Goal: Information Seeking & Learning: Learn about a topic

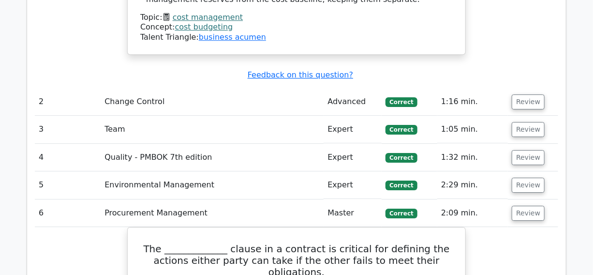
scroll to position [1320, 0]
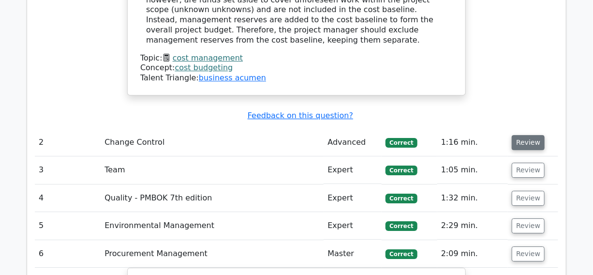
click at [524, 135] on button "Review" at bounding box center [528, 142] width 33 height 15
click at [521, 163] on button "Review" at bounding box center [528, 170] width 33 height 15
click at [519, 191] on button "Review" at bounding box center [528, 198] width 33 height 15
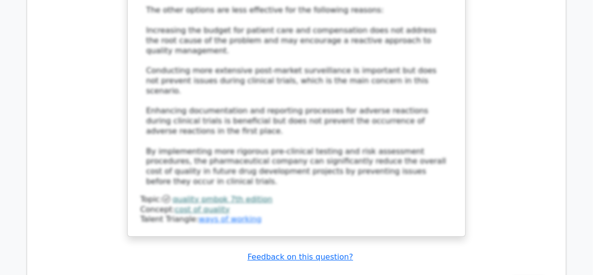
scroll to position [3080, 0]
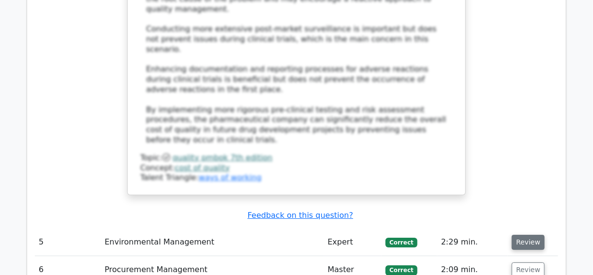
click at [522, 235] on button "Review" at bounding box center [528, 242] width 33 height 15
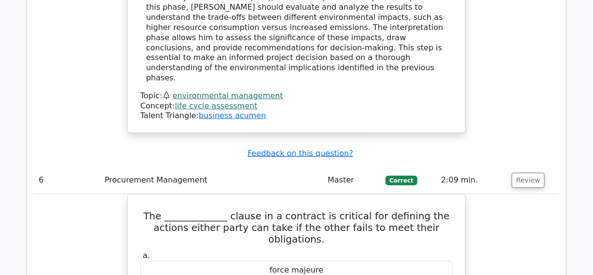
scroll to position [3696, 0]
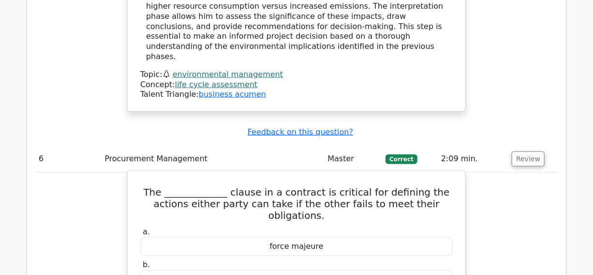
drag, startPoint x: 257, startPoint y: 106, endPoint x: 341, endPoint y: 111, distance: 84.4
copy div "remedies for breach"
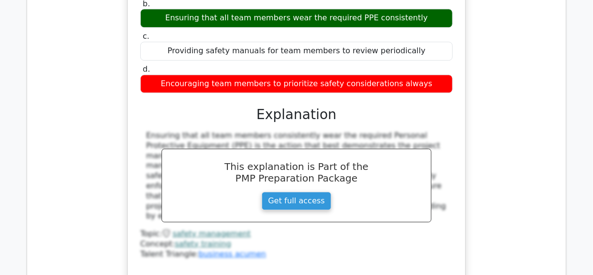
scroll to position [4488, 0]
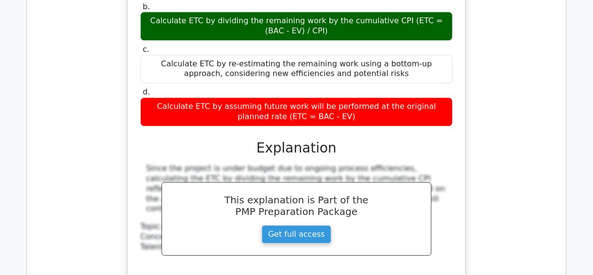
scroll to position [6161, 0]
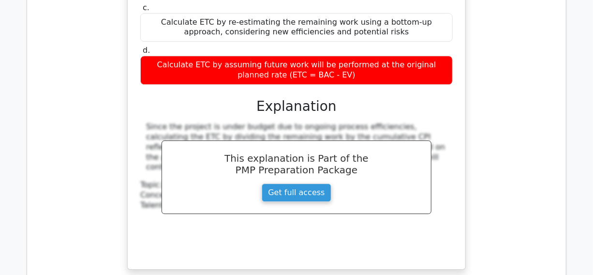
drag, startPoint x: 365, startPoint y: 67, endPoint x: 237, endPoint y: 93, distance: 131.3
copy h5 "They decide not to actively pursue any additional marketing but will capitalize…"
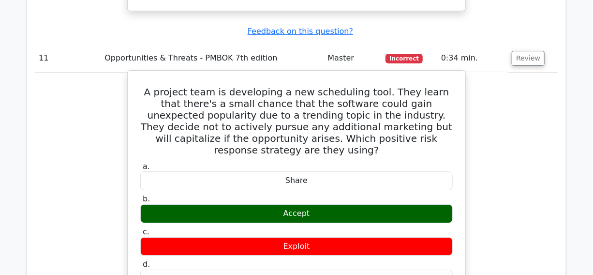
scroll to position [6425, 0]
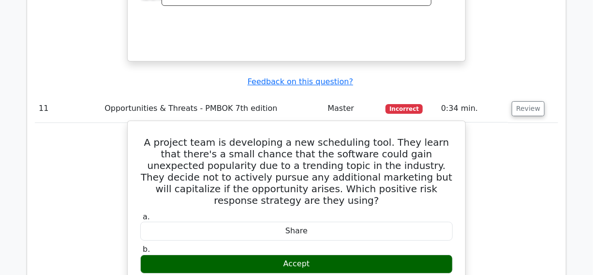
scroll to position [6336, 0]
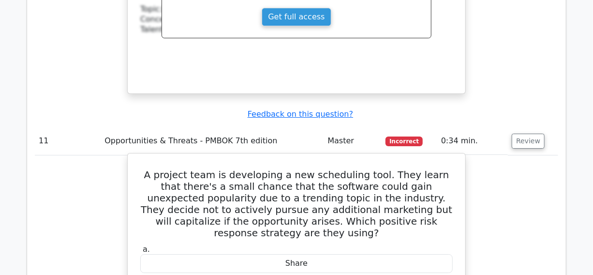
copy div "capitalize"
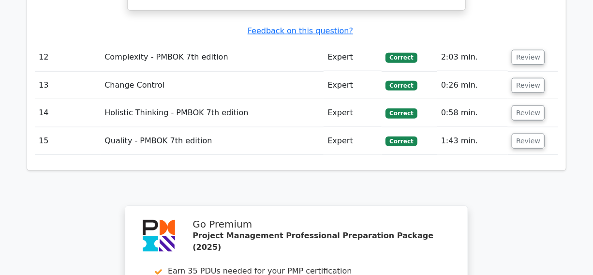
scroll to position [6982, 0]
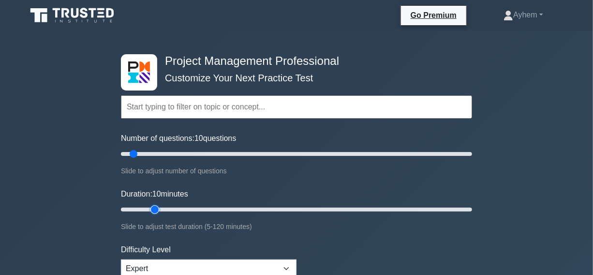
type input "15"
click at [160, 208] on input "Duration: 10 minutes" at bounding box center [296, 210] width 351 height 12
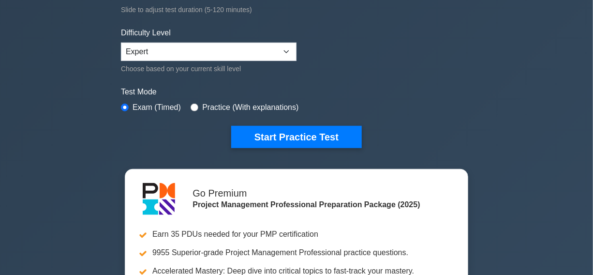
scroll to position [264, 0]
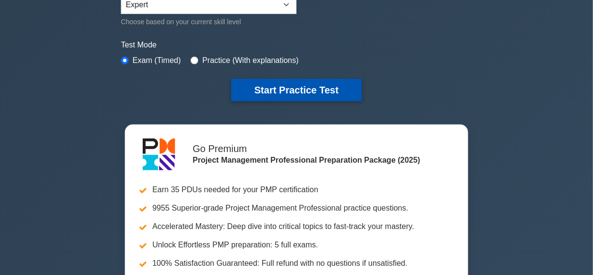
click at [290, 89] on button "Start Practice Test" at bounding box center [296, 90] width 131 height 22
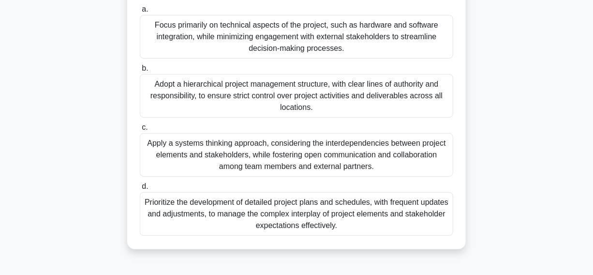
scroll to position [247, 0]
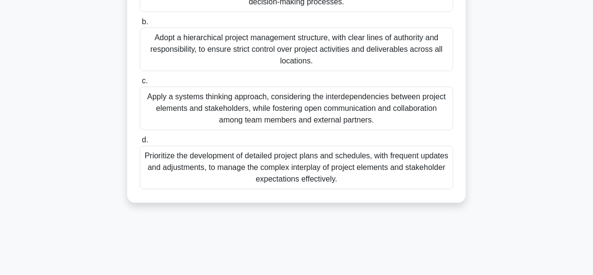
click at [183, 129] on div "Apply a systems thinking approach, considering the interdependencies between pr…" at bounding box center [297, 109] width 314 height 44
click at [140, 84] on input "c. Apply a systems thinking approach, considering the interdependencies between…" at bounding box center [140, 81] width 0 height 6
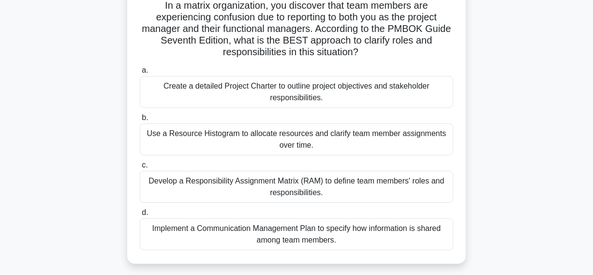
scroll to position [88, 0]
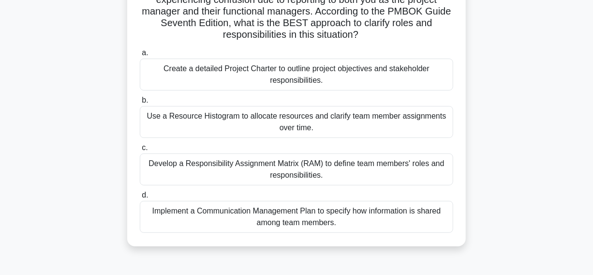
click at [194, 170] on div "Develop a Responsibility Assignment Matrix (RAM) to define team members' roles …" at bounding box center [297, 169] width 314 height 32
click at [140, 151] on input "c. Develop a Responsibility Assignment Matrix (RAM) to define team members' rol…" at bounding box center [140, 148] width 0 height 6
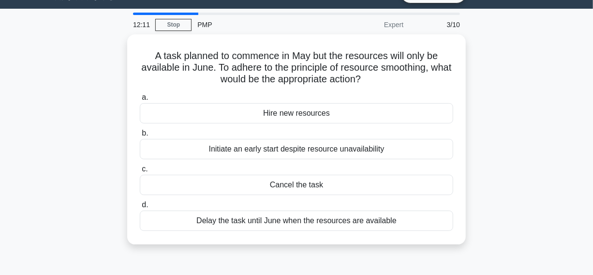
scroll to position [44, 0]
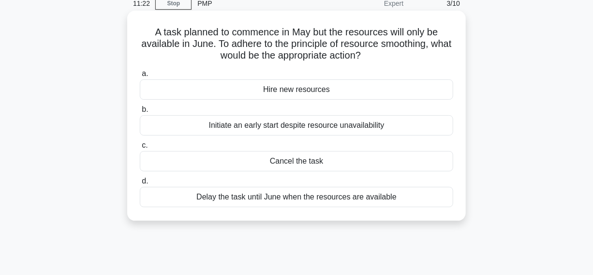
click at [170, 197] on div "Delay the task until June when the resources are available" at bounding box center [297, 197] width 314 height 20
click at [140, 184] on input "d. Delay the task until June when the resources are available" at bounding box center [140, 181] width 0 height 6
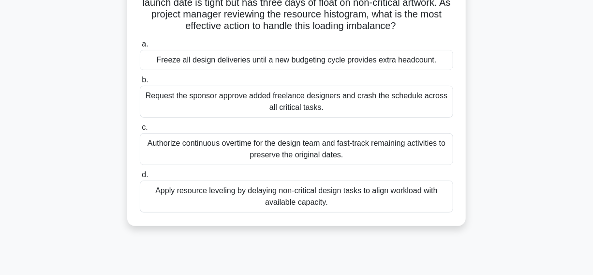
scroll to position [132, 0]
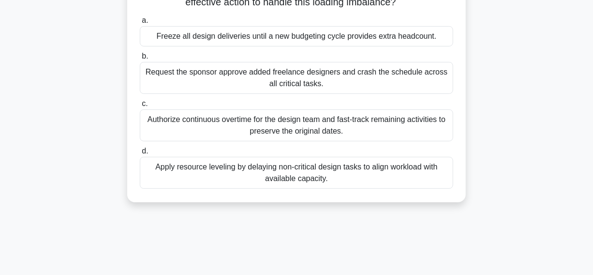
click at [192, 176] on div "Apply resource leveling by delaying non-critical design tasks to align workload…" at bounding box center [297, 173] width 314 height 32
click at [140, 154] on input "d. Apply resource leveling by delaying non-critical design tasks to align workl…" at bounding box center [140, 151] width 0 height 6
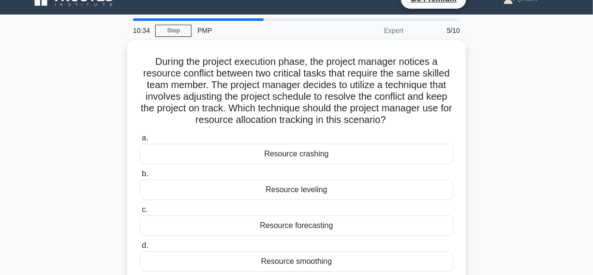
scroll to position [0, 0]
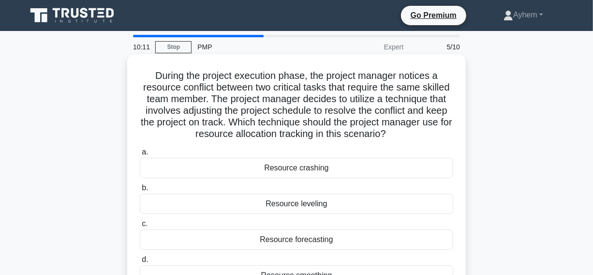
click at [209, 204] on div "Resource leveling" at bounding box center [297, 204] width 314 height 20
click at [140, 191] on input "b. Resource leveling" at bounding box center [140, 188] width 0 height 6
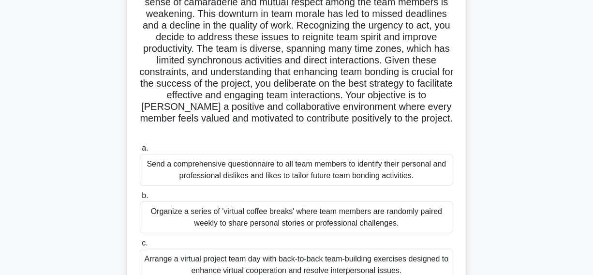
scroll to position [44, 0]
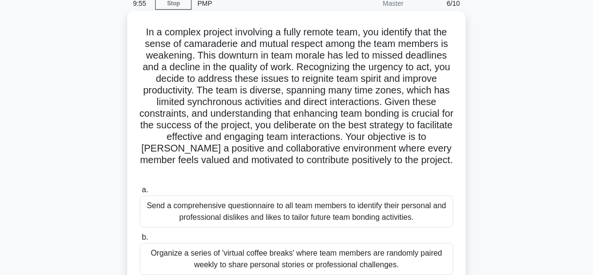
click at [236, 44] on h5 "In a complex project involving a fully remote team, you identify that the sense…" at bounding box center [297, 102] width 316 height 152
copy h5 "camaraderie"
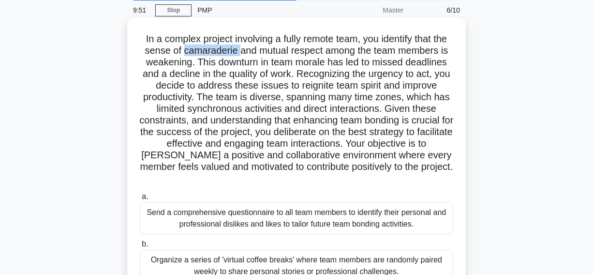
scroll to position [0, 0]
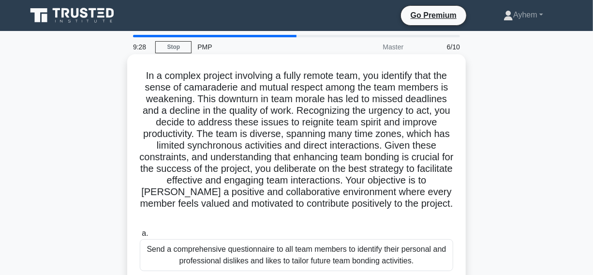
click at [286, 93] on h5 "In a complex project involving a fully remote team, you identify that the sense…" at bounding box center [297, 146] width 316 height 152
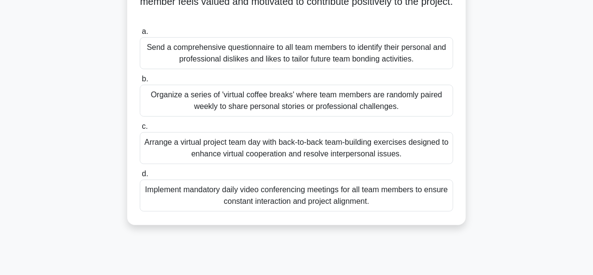
scroll to position [220, 0]
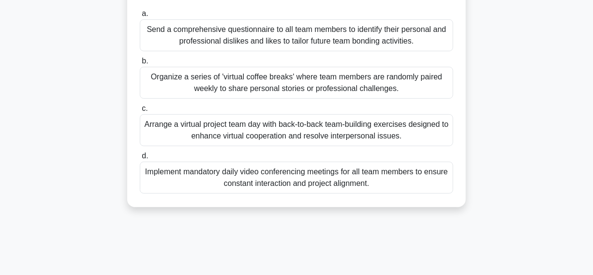
drag, startPoint x: 65, startPoint y: 118, endPoint x: 429, endPoint y: 137, distance: 364.5
click at [429, 137] on div "In a complex project involving a fully remote team, you identify that the sense…" at bounding box center [297, 29] width 552 height 384
copy div "Arrange a virtual project team day with back-to-back team-building exercises de…"
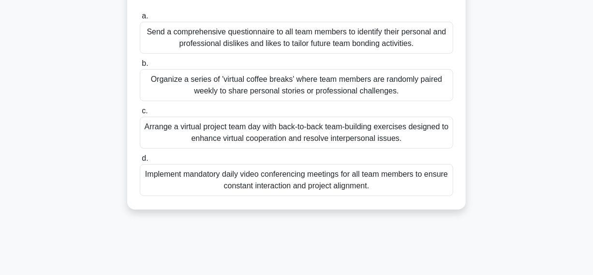
click at [59, 70] on div "In a complex project involving a fully remote team, you identify that the sense…" at bounding box center [297, 29] width 552 height 384
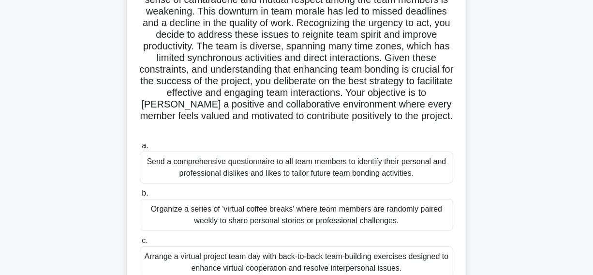
scroll to position [44, 0]
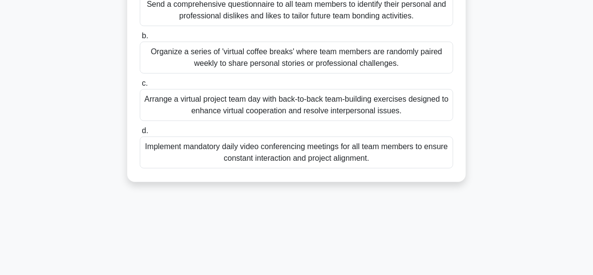
drag, startPoint x: 146, startPoint y: 30, endPoint x: 368, endPoint y: 215, distance: 289.0
click at [429, 265] on div "5:22 Stop PMP Master 6/10 .spinner_0XTQ{transform-origin:center;animation:spinn…" at bounding box center [297, 29] width 552 height 484
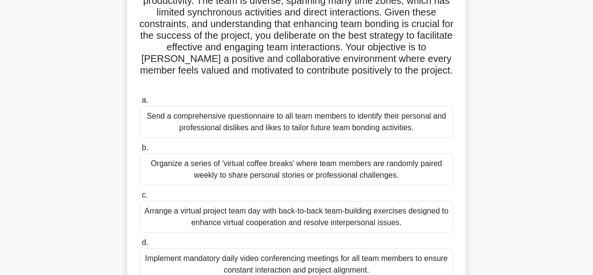
scroll to position [116, 0]
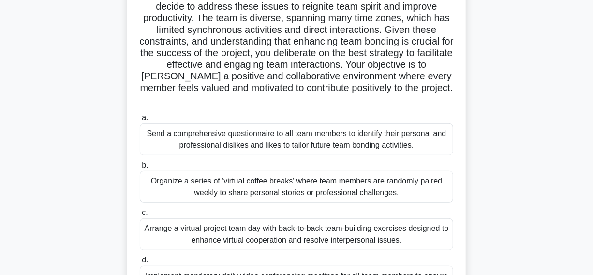
copy div "In a complex project involving a fully remote team, you identify that the sense…"
click at [303, 101] on icon ".spinner_0XTQ{transform-origin:center;animation:spinner_y6GP .75s linear infini…" at bounding box center [297, 100] width 12 height 12
click at [356, 89] on h5 "In a complex project involving a fully remote team, you identify that the sense…" at bounding box center [297, 30] width 316 height 152
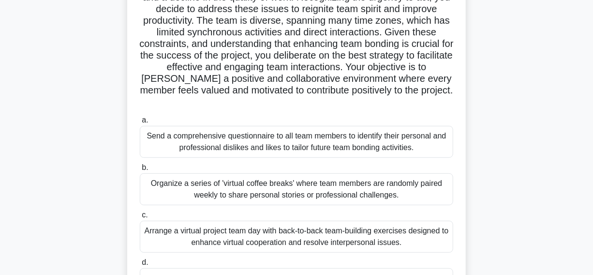
click at [485, 65] on div "In a complex project involving a fully remote team, you identify that the sense…" at bounding box center [297, 133] width 552 height 384
click at [529, 48] on div "In a complex project involving a fully remote team, you identify that the sense…" at bounding box center [297, 133] width 552 height 384
click at [30, 44] on div "In a complex project involving a fully remote team, you identify that the sense…" at bounding box center [297, 133] width 552 height 384
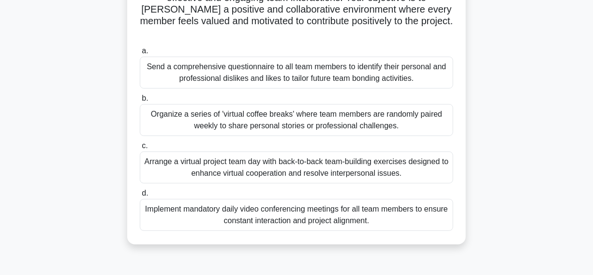
scroll to position [203, 0]
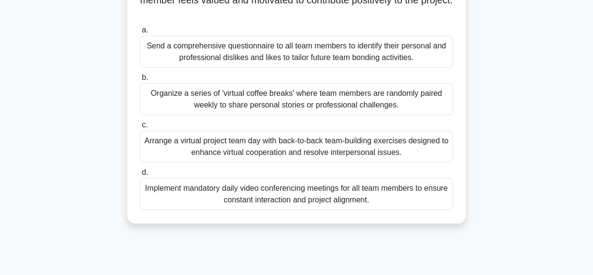
click at [162, 104] on div "Organize a series of 'virtual coffee breaks' where team members are randomly pa…" at bounding box center [297, 99] width 314 height 32
click at [140, 81] on input "b. Organize a series of 'virtual coffee breaks' where team members are randomly…" at bounding box center [140, 78] width 0 height 6
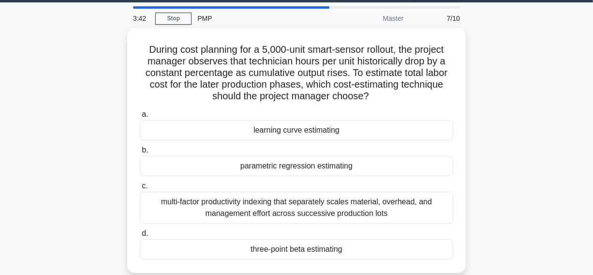
scroll to position [88, 0]
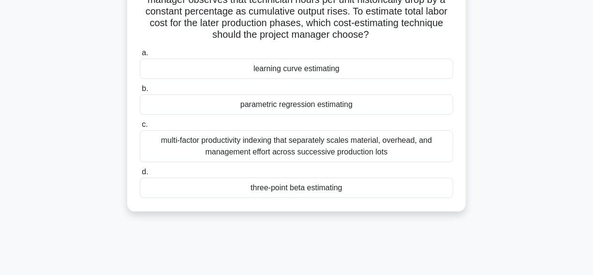
click at [177, 107] on div "parametric regression estimating" at bounding box center [297, 104] width 314 height 20
click at [140, 92] on input "b. parametric regression estimating" at bounding box center [140, 89] width 0 height 6
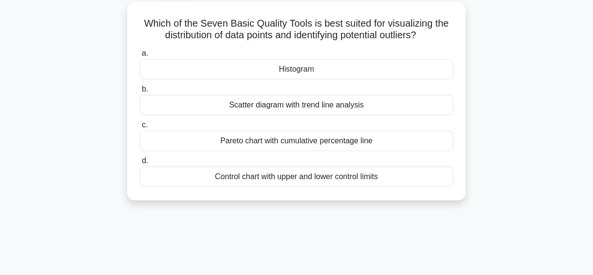
scroll to position [0, 0]
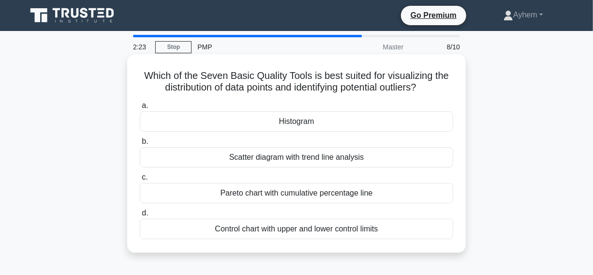
click at [191, 196] on div "Pareto chart with cumulative percentage line" at bounding box center [297, 193] width 314 height 20
click at [140, 181] on input "c. Pareto chart with cumulative percentage line" at bounding box center [140, 177] width 0 height 6
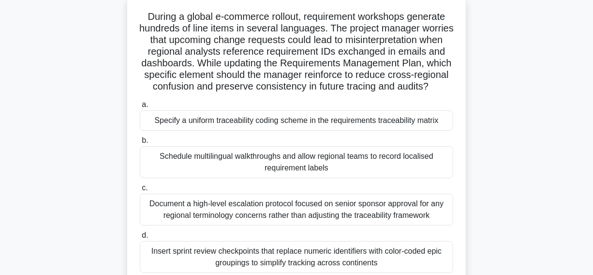
scroll to position [44, 0]
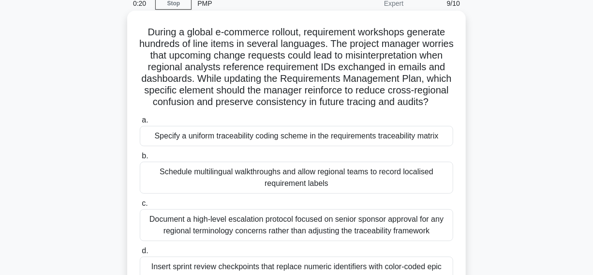
click at [165, 146] on div "Specify a uniform traceability coding scheme in the requirements traceability m…" at bounding box center [297, 136] width 314 height 20
click at [140, 123] on input "a. Specify a uniform traceability coding scheme in the requirements traceabilit…" at bounding box center [140, 120] width 0 height 6
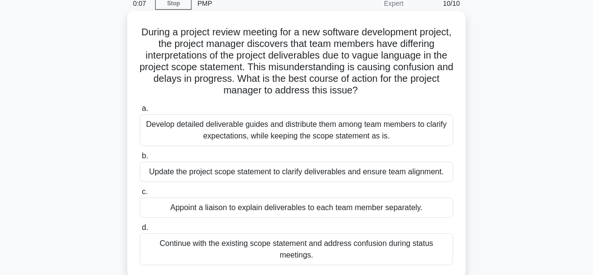
click at [165, 175] on div "Update the project scope statement to clarify deliverables and ensure team alig…" at bounding box center [297, 172] width 314 height 20
click at [140, 159] on input "b. Update the project scope statement to clarify deliverables and ensure team a…" at bounding box center [140, 156] width 0 height 6
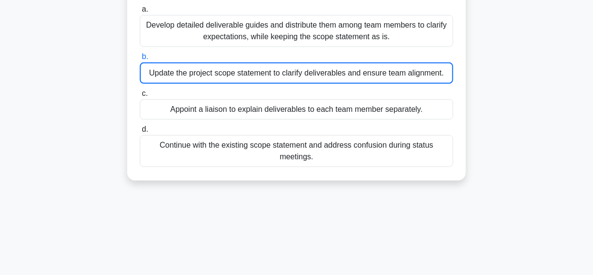
scroll to position [176, 0]
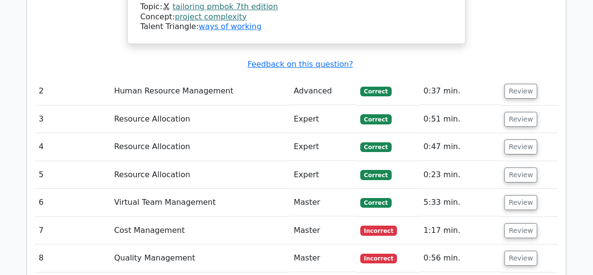
scroll to position [1540, 0]
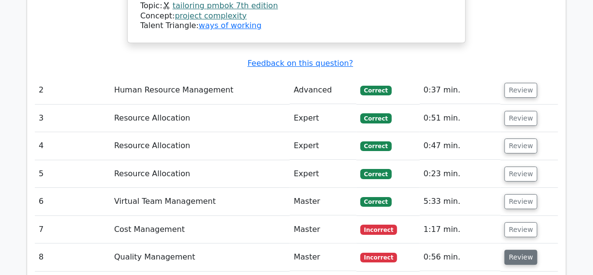
click at [520, 250] on button "Review" at bounding box center [521, 257] width 33 height 15
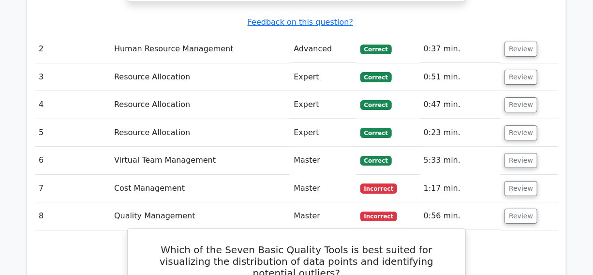
scroll to position [1628, 0]
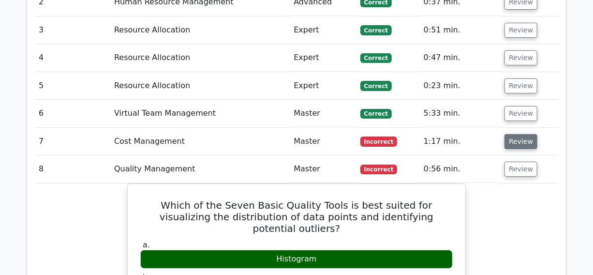
click at [523, 134] on button "Review" at bounding box center [521, 141] width 33 height 15
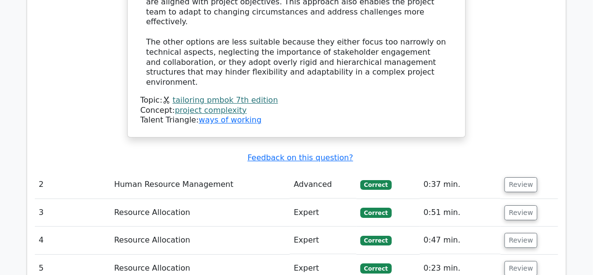
scroll to position [1452, 0]
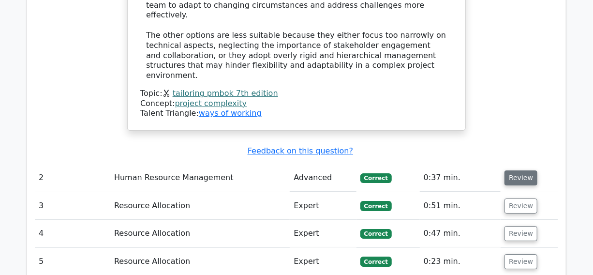
click at [517, 170] on button "Review" at bounding box center [521, 177] width 33 height 15
click at [516, 198] on button "Review" at bounding box center [521, 205] width 33 height 15
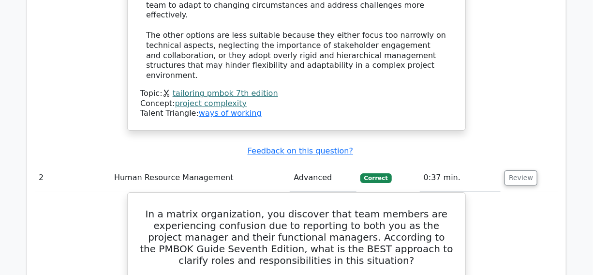
drag, startPoint x: 518, startPoint y: 132, endPoint x: 518, endPoint y: 147, distance: 14.5
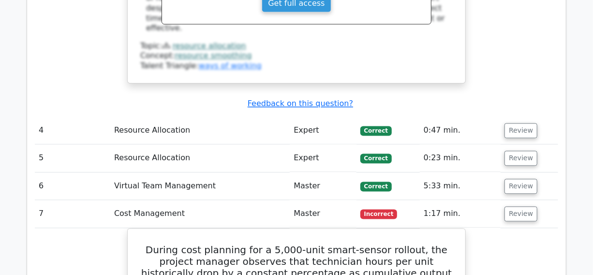
scroll to position [2420, 0]
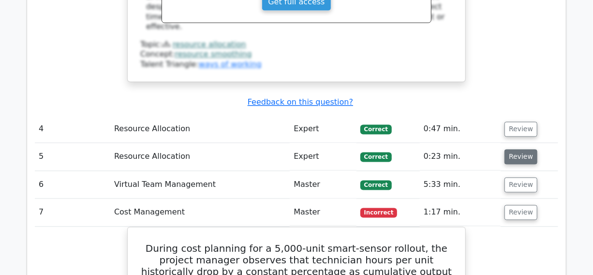
drag, startPoint x: 513, startPoint y: 27, endPoint x: 521, endPoint y: 53, distance: 26.9
click at [514, 122] on button "Review" at bounding box center [521, 129] width 33 height 15
click at [521, 150] on button "Review" at bounding box center [521, 157] width 33 height 15
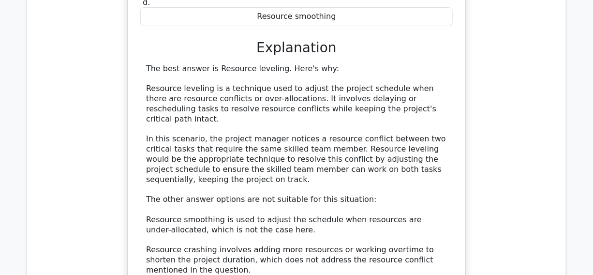
scroll to position [3388, 0]
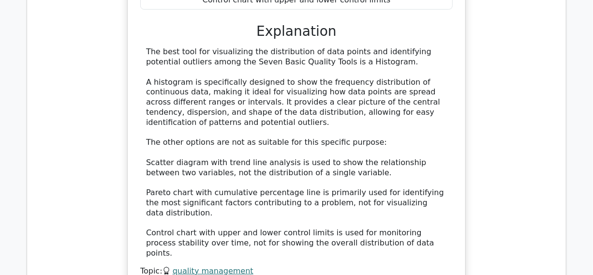
scroll to position [5193, 0]
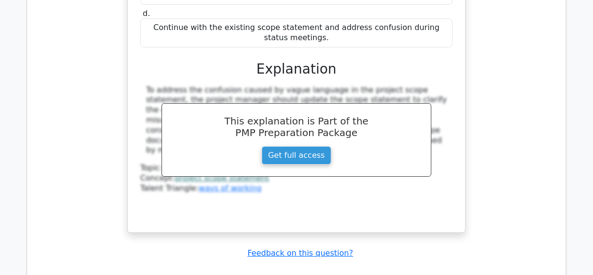
scroll to position [6506, 0]
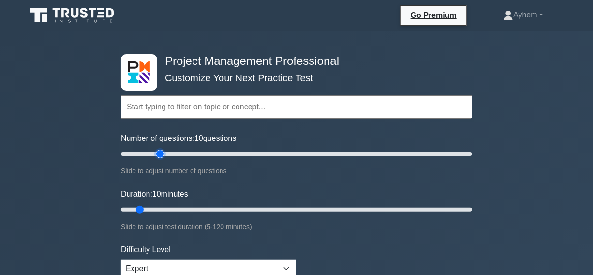
type input "25"
click at [157, 151] on input "Number of questions: 10 questions" at bounding box center [296, 154] width 351 height 12
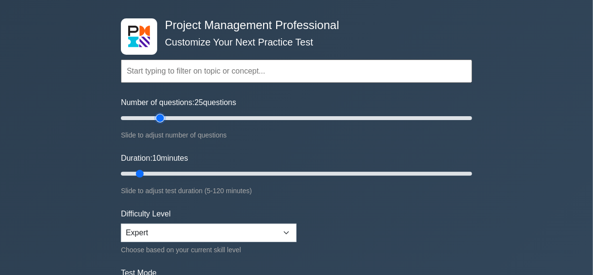
scroll to position [88, 0]
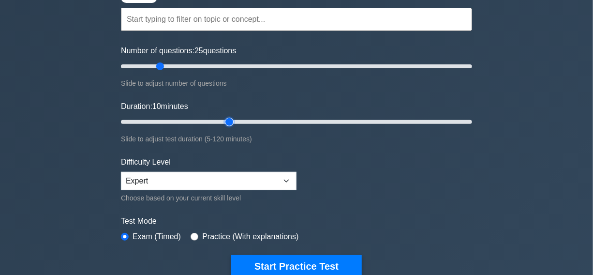
type input "40"
click at [231, 121] on input "Duration: 10 minutes" at bounding box center [296, 122] width 351 height 12
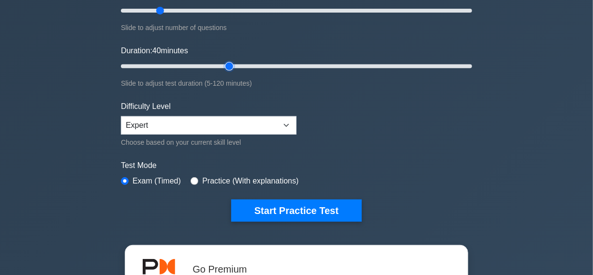
scroll to position [264, 0]
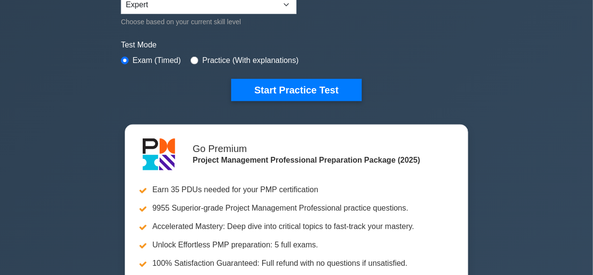
drag, startPoint x: 286, startPoint y: 87, endPoint x: 148, endPoint y: 87, distance: 138.0
click at [285, 87] on button "Start Practice Test" at bounding box center [296, 90] width 131 height 22
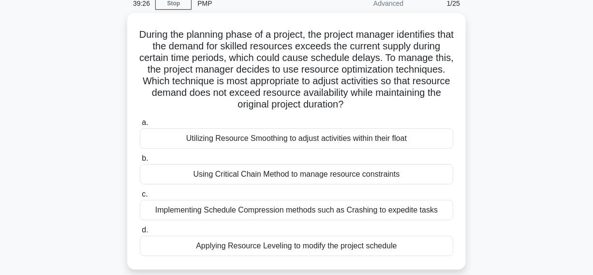
scroll to position [88, 0]
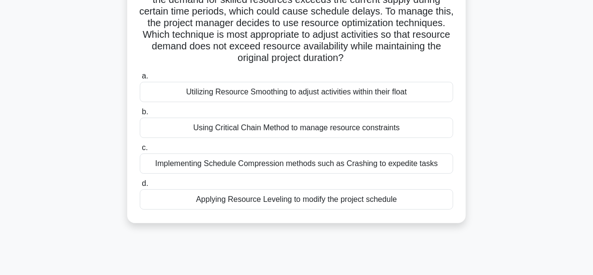
click at [162, 94] on div "Utilizing Resource Smoothing to adjust activities within their float" at bounding box center [297, 92] width 314 height 20
click at [140, 79] on input "a. Utilizing Resource Smoothing to adjust activities within their float" at bounding box center [140, 76] width 0 height 6
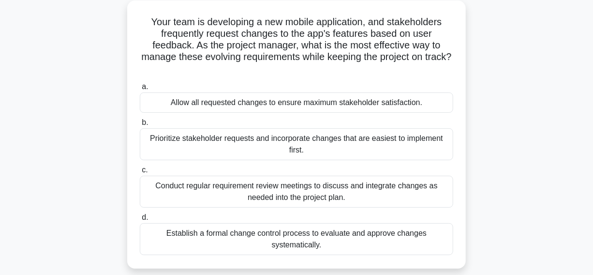
scroll to position [60, 0]
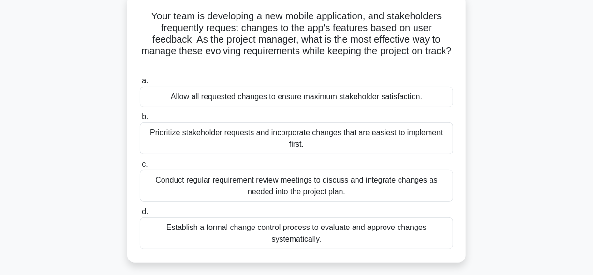
drag, startPoint x: 145, startPoint y: 16, endPoint x: 354, endPoint y: 193, distance: 273.5
click at [421, 241] on div "Your team is developing a new mobile application, and stakeholders frequently r…" at bounding box center [296, 129] width 331 height 260
copy div "Your team is developing a new mobile application, and stakeholders frequently r…"
click at [303, 63] on icon ".spinner_0XTQ{transform-origin:center;animation:spinner_y6GP .75s linear infini…" at bounding box center [297, 64] width 12 height 12
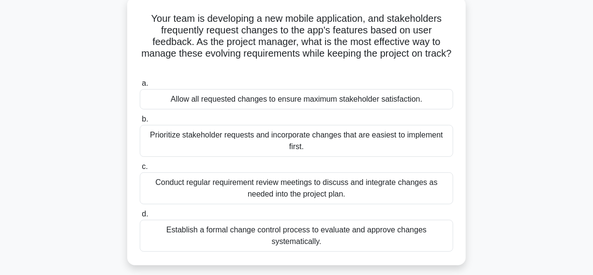
scroll to position [104, 0]
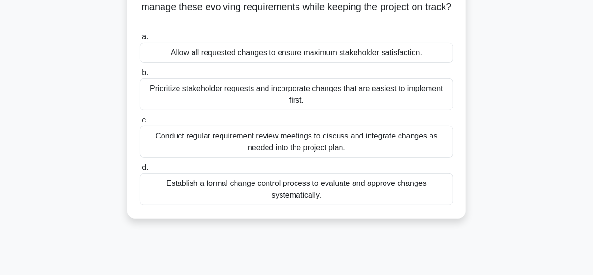
click at [174, 194] on div "Establish a formal change control process to evaluate and approve changes syste…" at bounding box center [297, 189] width 314 height 32
click at [140, 171] on input "d. Establish a formal change control process to evaluate and approve changes sy…" at bounding box center [140, 168] width 0 height 6
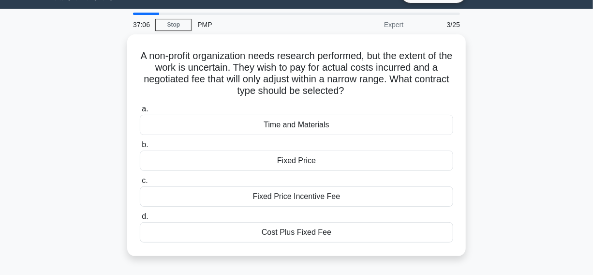
scroll to position [44, 0]
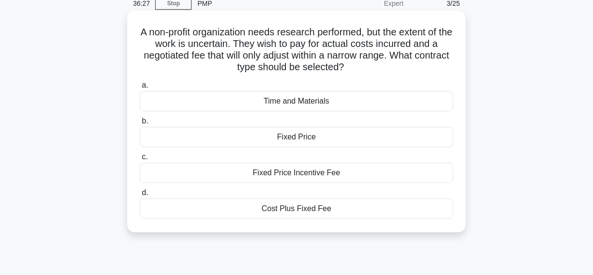
click at [239, 211] on div "Cost Plus Fixed Fee" at bounding box center [297, 208] width 314 height 20
click at [140, 196] on input "d. Cost Plus Fixed Fee" at bounding box center [140, 193] width 0 height 6
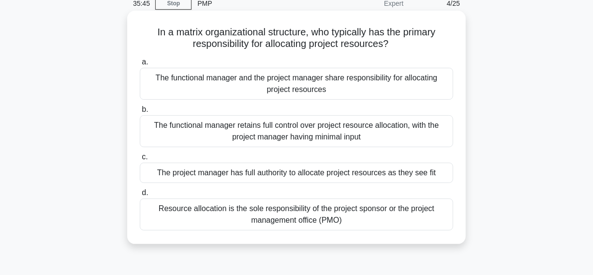
click at [182, 87] on div "The functional manager and the project manager share responsibility for allocat…" at bounding box center [297, 84] width 314 height 32
click at [140, 65] on input "a. The functional manager and the project manager share responsibility for allo…" at bounding box center [140, 62] width 0 height 6
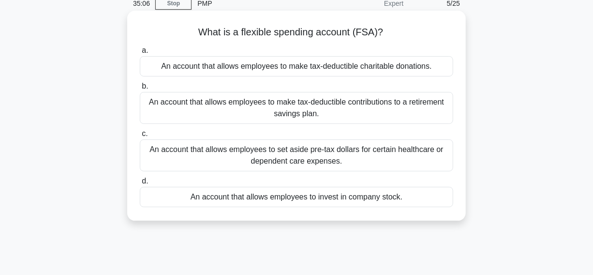
drag, startPoint x: 193, startPoint y: 32, endPoint x: 377, endPoint y: 159, distance: 223.2
click at [417, 198] on div "What is a flexible spending account (FSA)? .spinner_0XTQ{transform-origin:cente…" at bounding box center [296, 116] width 331 height 202
copy div "What is a flexible spending account (FSA)? .spinner_0XTQ{transform-origin:cente…"
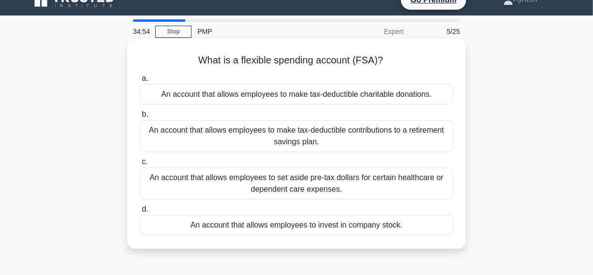
scroll to position [0, 0]
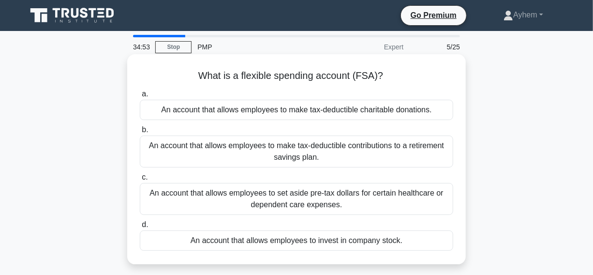
click at [398, 77] on h5 "What is a flexible spending account (FSA)? .spinner_0XTQ{transform-origin:cente…" at bounding box center [297, 76] width 316 height 13
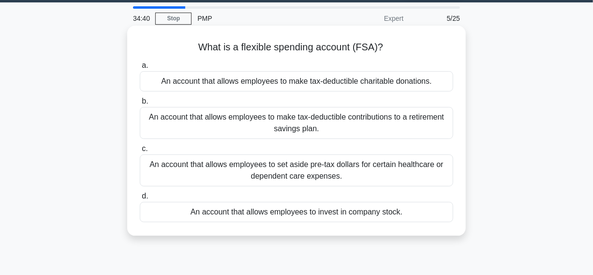
scroll to position [44, 0]
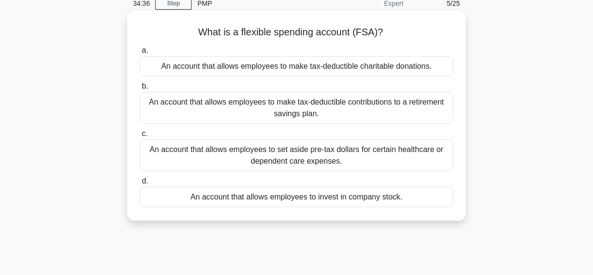
click at [209, 159] on div "An account that allows employees to set aside pre-tax dollars for certain healt…" at bounding box center [297, 155] width 314 height 32
click at [140, 137] on input "c. An account that allows employees to set aside pre-tax dollars for certain he…" at bounding box center [140, 134] width 0 height 6
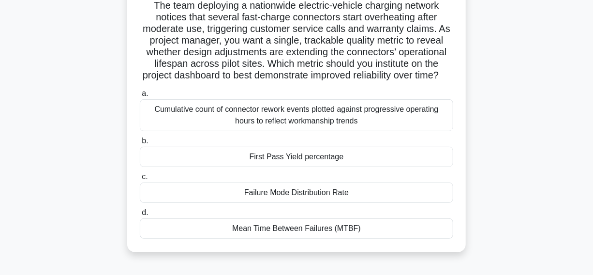
scroll to position [88, 0]
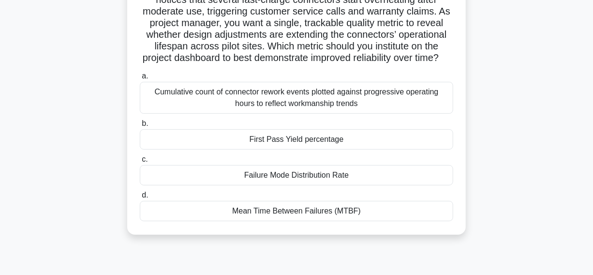
drag, startPoint x: 110, startPoint y: 142, endPoint x: 357, endPoint y: 151, distance: 246.5
click at [357, 151] on div "The team deploying a nationwide electric-vehicle charging network notices that …" at bounding box center [297, 109] width 552 height 280
copy label "b. First Pass Yield percentage"
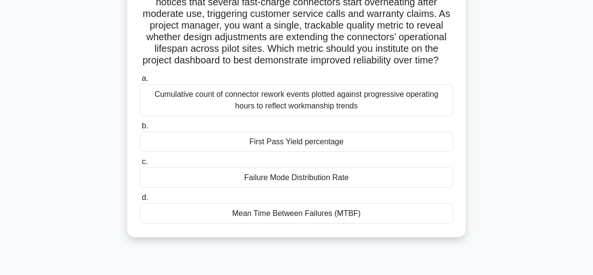
click at [514, 46] on div "The team deploying a nationwide electric-vehicle charging network notices that …" at bounding box center [297, 109] width 552 height 280
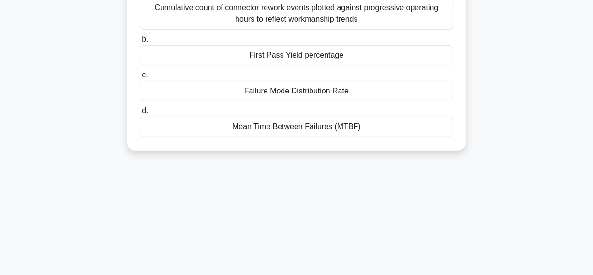
scroll to position [176, 0]
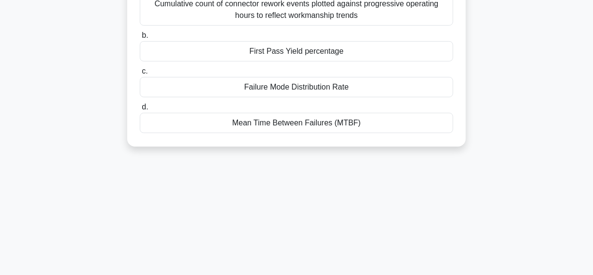
click at [193, 133] on div "Mean Time Between Failures (MTBF)" at bounding box center [297, 123] width 314 height 20
click at [140, 110] on input "d. Mean Time Between Failures (MTBF)" at bounding box center [140, 107] width 0 height 6
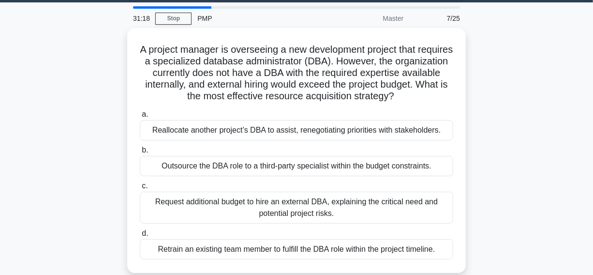
scroll to position [44, 0]
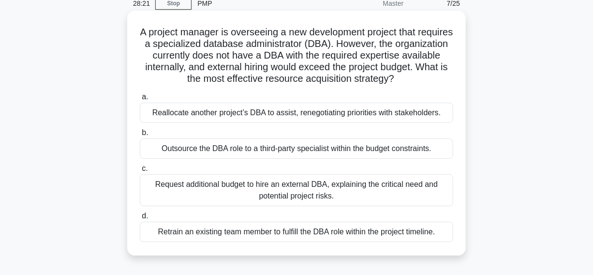
drag, startPoint x: 151, startPoint y: 30, endPoint x: 420, endPoint y: 229, distance: 334.6
click at [487, 256] on div "A project manager is overseeing a new development project that requires a speci…" at bounding box center [297, 141] width 552 height 257
copy div "A project manager is overseeing a new development project that requires a speci…"
click at [406, 80] on icon ".spinner_0XTQ{transform-origin:center;animation:spinner_y6GP .75s linear infini…" at bounding box center [401, 80] width 12 height 12
click at [169, 150] on div "Outsource the DBA role to a third-party specialist within the budget constraint…" at bounding box center [297, 148] width 314 height 20
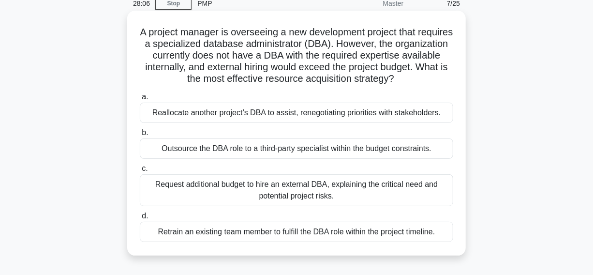
click at [140, 136] on input "b. Outsource the DBA role to a third-party specialist within the budget constra…" at bounding box center [140, 133] width 0 height 6
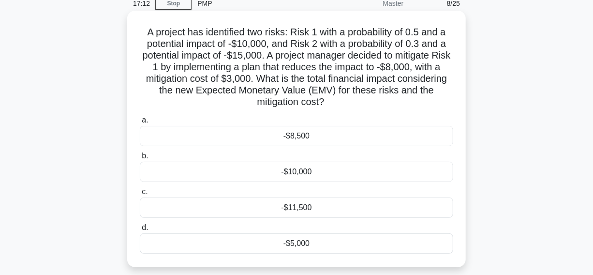
drag, startPoint x: 145, startPoint y: 32, endPoint x: 388, endPoint y: 247, distance: 324.4
click at [389, 249] on div "A project has identified two risks: Risk 1 with a probability of 0.5 and a pote…" at bounding box center [296, 139] width 331 height 249
copy div "A project has identified two risks: Risk 1 with a probability of 0.5 and a pote…"
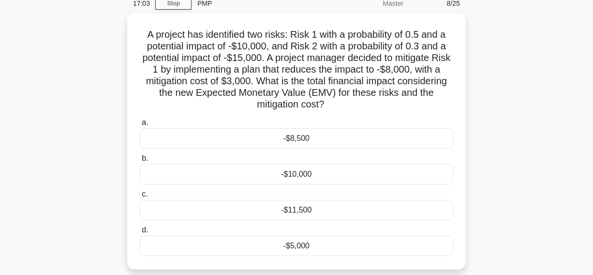
click at [502, 51] on div "A project has identified two risks: Risk 1 with a probability of 0.5 and a pote…" at bounding box center [297, 147] width 552 height 268
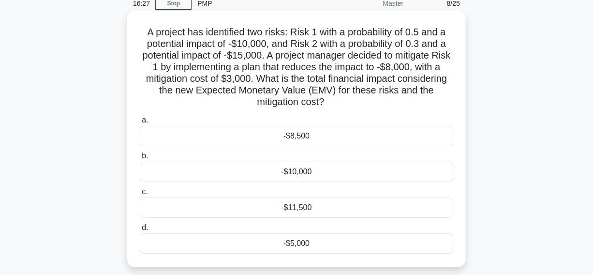
click at [272, 208] on div "-$11,500" at bounding box center [297, 207] width 314 height 20
click at [140, 195] on input "c. -$11,500" at bounding box center [140, 192] width 0 height 6
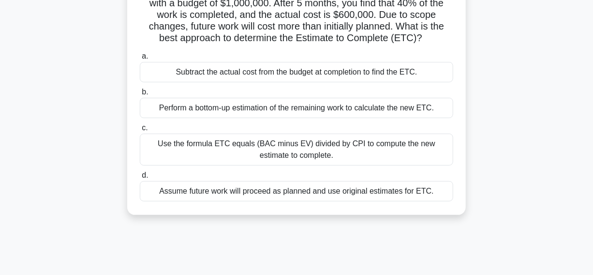
scroll to position [88, 0]
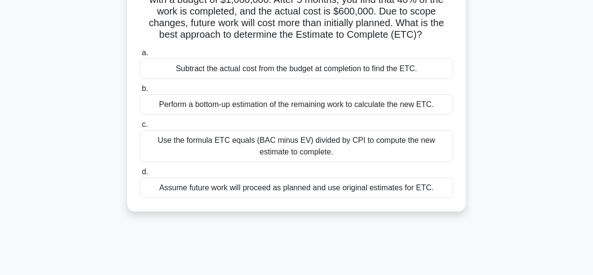
click at [167, 152] on div "Use the formula ETC equals (BAC minus EV) divided by CPI to compute the new est…" at bounding box center [297, 146] width 314 height 32
click at [140, 128] on input "c. Use the formula ETC equals (BAC minus EV) divided by CPI to compute the new …" at bounding box center [140, 125] width 0 height 6
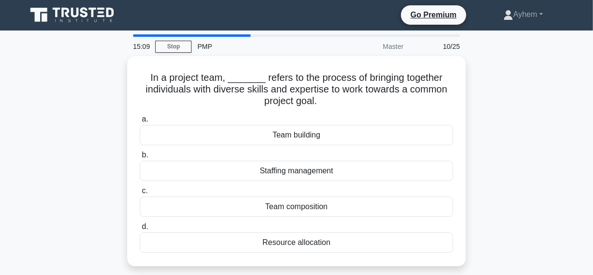
scroll to position [0, 0]
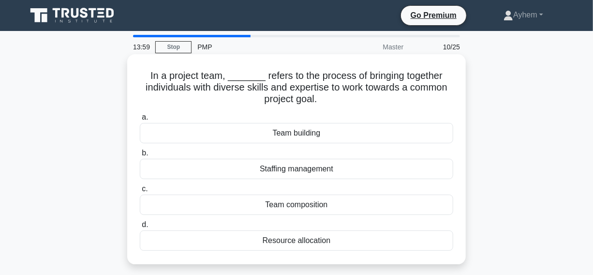
drag, startPoint x: 97, startPoint y: 174, endPoint x: 348, endPoint y: 175, distance: 250.7
click at [348, 175] on div "In a project team, _______ refers to the process of bringing together individua…" at bounding box center [297, 168] width 552 height 222
copy div "Staffing management"
click at [339, 92] on h5 "In a project team, _______ refers to the process of bringing together individua…" at bounding box center [297, 88] width 316 height 36
click at [228, 168] on div "Staffing management" at bounding box center [297, 169] width 314 height 20
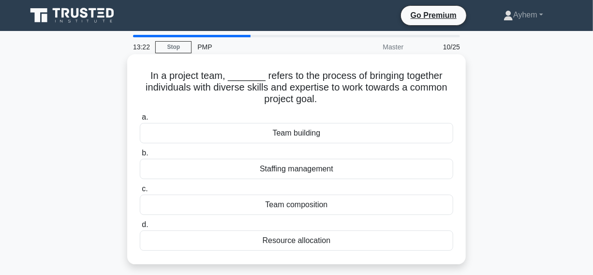
click at [140, 156] on input "b. Staffing management" at bounding box center [140, 153] width 0 height 6
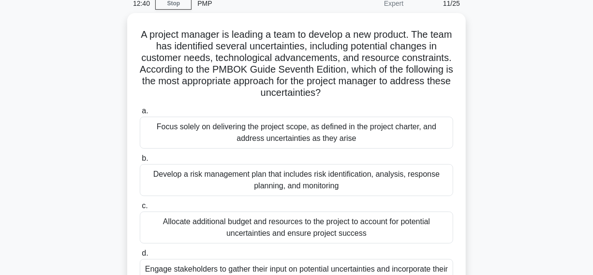
scroll to position [88, 0]
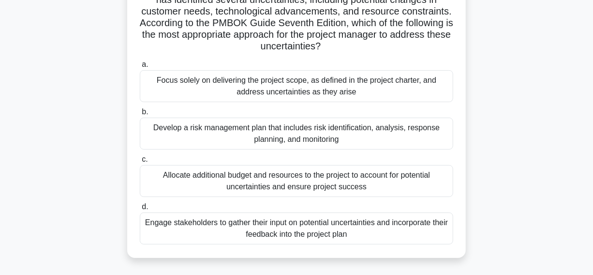
click at [162, 140] on div "Develop a risk management plan that includes risk identification, analysis, res…" at bounding box center [297, 134] width 314 height 32
click at [140, 115] on input "b. Develop a risk management plan that includes risk identification, analysis, …" at bounding box center [140, 112] width 0 height 6
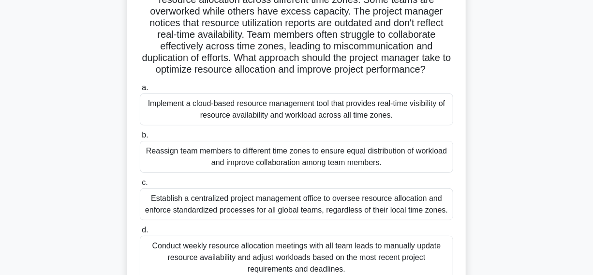
click at [153, 125] on div "Implement a cloud-based resource management tool that provides real-time visibi…" at bounding box center [297, 109] width 314 height 32
click at [140, 91] on input "a. Implement a cloud-based resource management tool that provides real-time vis…" at bounding box center [140, 88] width 0 height 6
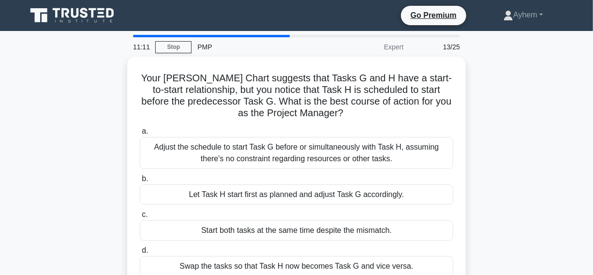
scroll to position [44, 0]
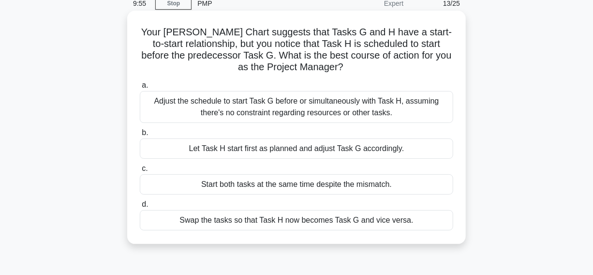
click at [170, 147] on div "Let Task H start first as planned and adjust Task G accordingly." at bounding box center [297, 148] width 314 height 20
click at [140, 136] on input "b. Let Task H start first as planned and adjust Task G accordingly." at bounding box center [140, 133] width 0 height 6
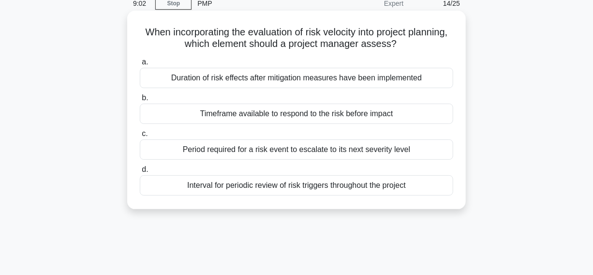
drag, startPoint x: 150, startPoint y: 30, endPoint x: 336, endPoint y: 118, distance: 206.1
click at [483, 219] on div "When incorporating the evaluation of risk velocity into project planning, which…" at bounding box center [297, 118] width 552 height 210
copy div "When incorporating the evaluation of risk velocity into project planning, which…"
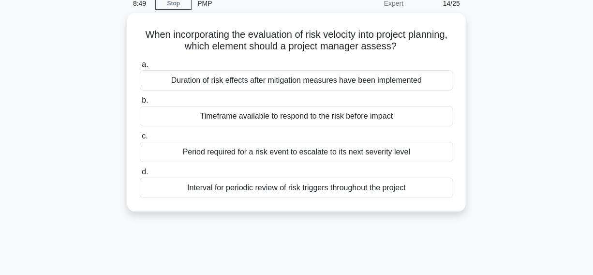
click at [525, 45] on div "When incorporating the evaluation of risk velocity into project planning, which…" at bounding box center [297, 118] width 552 height 210
click at [512, 32] on div "When incorporating the evaluation of risk velocity into project planning, which…" at bounding box center [297, 118] width 552 height 210
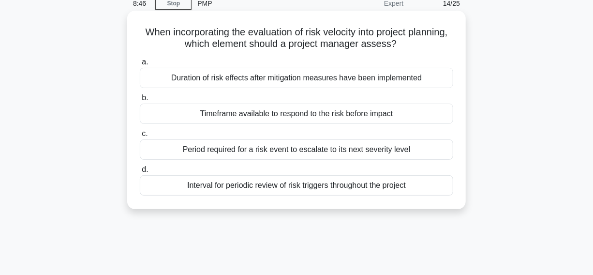
click at [187, 111] on div "Timeframe available to respond to the risk before impact" at bounding box center [297, 114] width 314 height 20
click at [140, 101] on input "b. Timeframe available to respond to the risk before impact" at bounding box center [140, 98] width 0 height 6
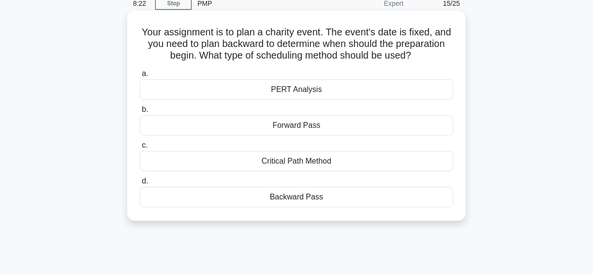
click at [230, 198] on div "Backward Pass" at bounding box center [297, 197] width 314 height 20
click at [140, 184] on input "d. Backward Pass" at bounding box center [140, 181] width 0 height 6
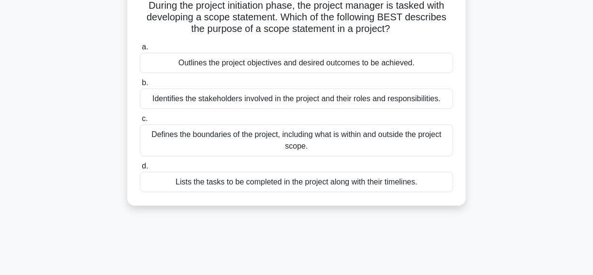
scroll to position [88, 0]
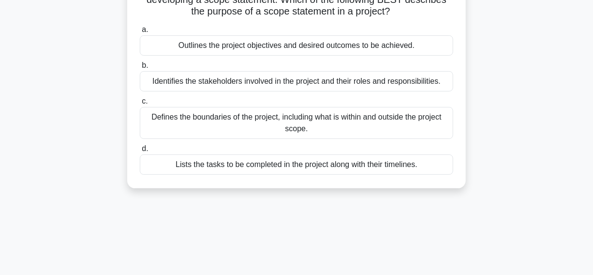
click at [179, 120] on div "Defines the boundaries of the project, including what is within and outside the…" at bounding box center [297, 123] width 314 height 32
click at [140, 105] on input "c. Defines the boundaries of the project, including what is within and outside …" at bounding box center [140, 101] width 0 height 6
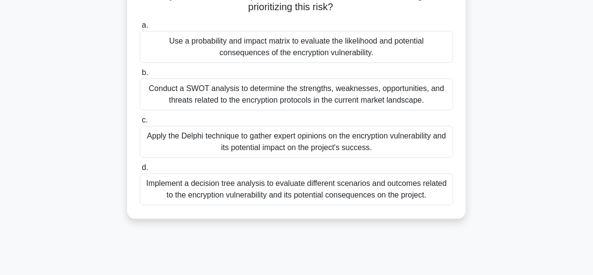
scroll to position [132, 0]
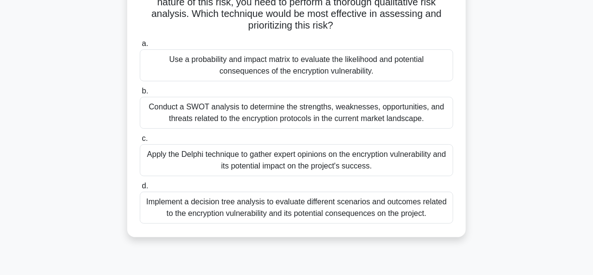
click at [168, 209] on div "Implement a decision tree analysis to evaluate different scenarios and outcomes…" at bounding box center [297, 208] width 314 height 32
click at [140, 189] on input "d. Implement a decision tree analysis to evaluate different scenarios and outco…" at bounding box center [140, 186] width 0 height 6
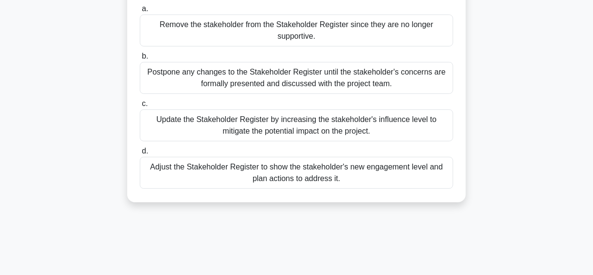
click at [157, 128] on div "Update the Stakeholder Register by increasing the stakeholder's influence level…" at bounding box center [297, 125] width 314 height 32
click at [140, 107] on input "c. Update the Stakeholder Register by increasing the stakeholder's influence le…" at bounding box center [140, 104] width 0 height 6
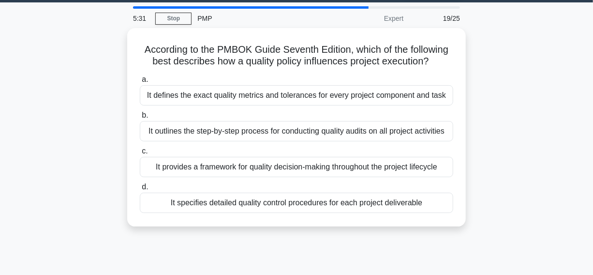
scroll to position [44, 0]
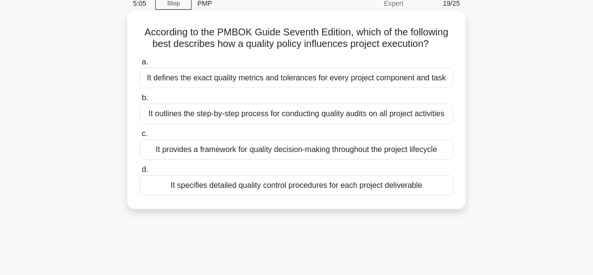
click at [182, 151] on div "It provides a framework for quality decision-making throughout the project life…" at bounding box center [297, 149] width 314 height 20
click at [140, 137] on input "c. It provides a framework for quality decision-making throughout the project l…" at bounding box center [140, 134] width 0 height 6
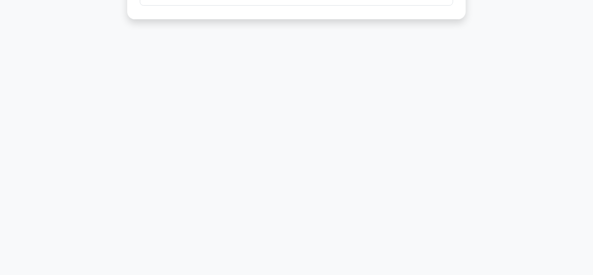
drag, startPoint x: 140, startPoint y: 28, endPoint x: 427, endPoint y: 287, distance: 386.6
click at [427, 274] on html "Go Premium [GEOGRAPHIC_DATA]" at bounding box center [296, 14] width 593 height 523
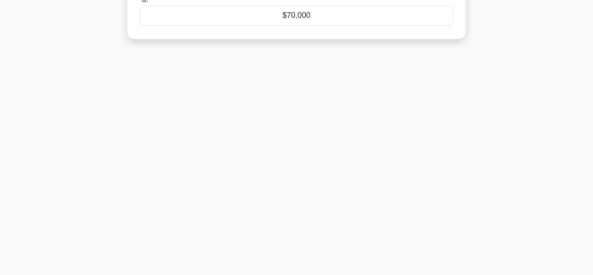
scroll to position [28, 0]
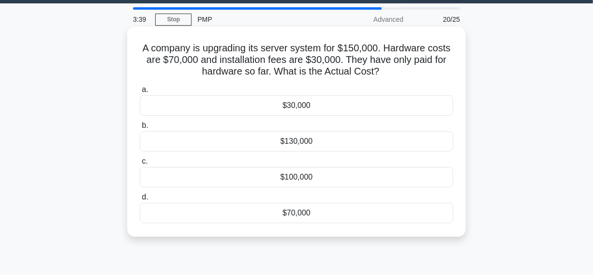
copy div "A company is upgrading its server system for $150,000. Hardware costs are $70,0…"
click at [391, 72] on icon ".spinner_0XTQ{transform-origin:center;animation:spinner_y6GP .75s linear infini…" at bounding box center [386, 72] width 12 height 12
click at [409, 65] on h5 "A company is upgrading its server system for $150,000. Hardware costs are $70,0…" at bounding box center [297, 60] width 316 height 36
click at [252, 183] on div "$100,000" at bounding box center [297, 177] width 314 height 20
click at [140, 165] on input "c. $100,000" at bounding box center [140, 161] width 0 height 6
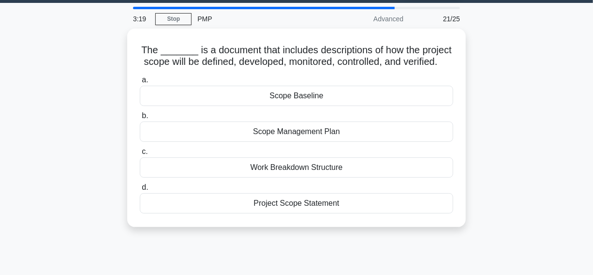
scroll to position [44, 0]
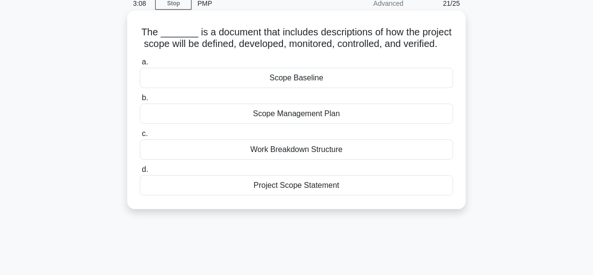
click at [231, 124] on div "Scope Management Plan" at bounding box center [297, 114] width 314 height 20
click at [140, 101] on input "b. Scope Management Plan" at bounding box center [140, 98] width 0 height 6
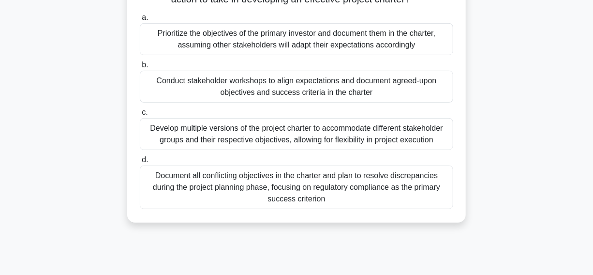
scroll to position [176, 0]
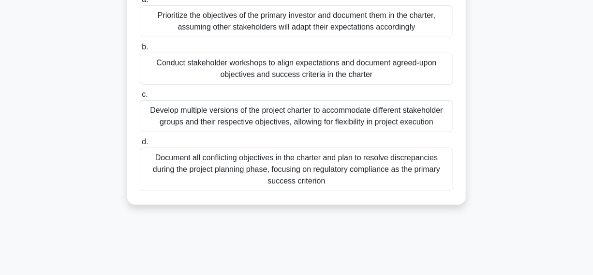
click at [168, 82] on div "Conduct stakeholder workshops to align expectations and document agreed-upon ob…" at bounding box center [297, 69] width 314 height 32
click at [140, 50] on input "b. Conduct stakeholder workshops to align expectations and document agreed-upon…" at bounding box center [140, 47] width 0 height 6
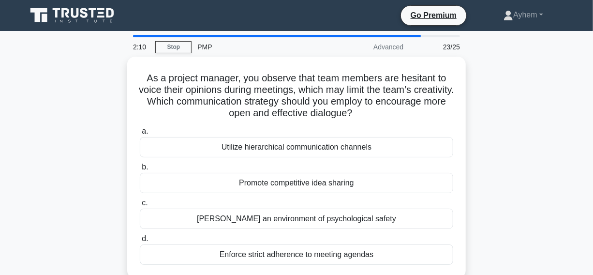
scroll to position [44, 0]
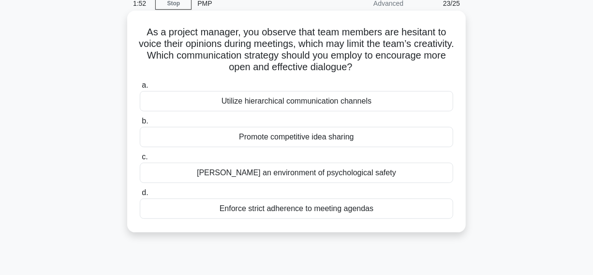
click at [195, 172] on div "Foster an environment of psychological safety" at bounding box center [297, 173] width 314 height 20
click at [140, 160] on input "c. Foster an environment of psychological safety" at bounding box center [140, 157] width 0 height 6
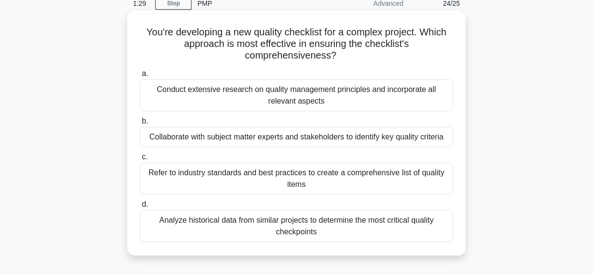
click at [168, 142] on div "Collaborate with subject matter experts and stakeholders to identify key qualit…" at bounding box center [297, 137] width 314 height 20
click at [140, 124] on input "b. Collaborate with subject matter experts and stakeholders to identify key qua…" at bounding box center [140, 121] width 0 height 6
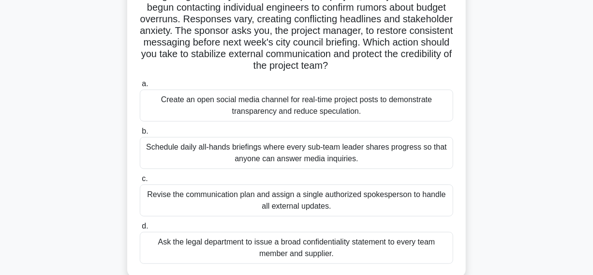
scroll to position [88, 0]
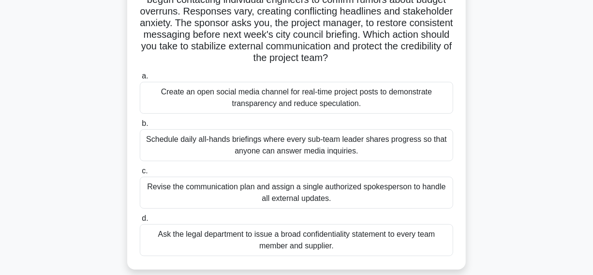
click at [161, 197] on div "Revise the communication plan and assign a single authorized spokesperson to ha…" at bounding box center [297, 193] width 314 height 32
click at [140, 174] on input "c. Revise the communication plan and assign a single authorized spokesperson to…" at bounding box center [140, 171] width 0 height 6
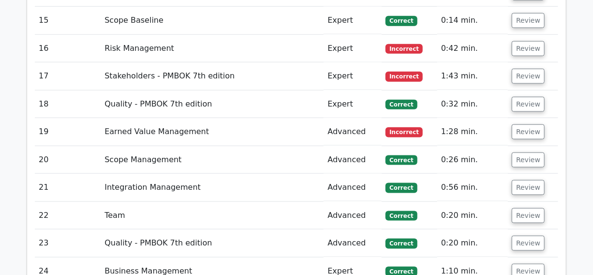
scroll to position [2068, 0]
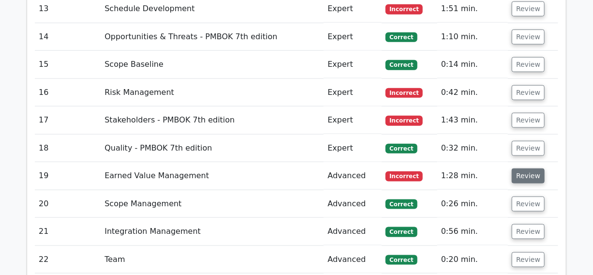
click at [527, 168] on button "Review" at bounding box center [528, 175] width 33 height 15
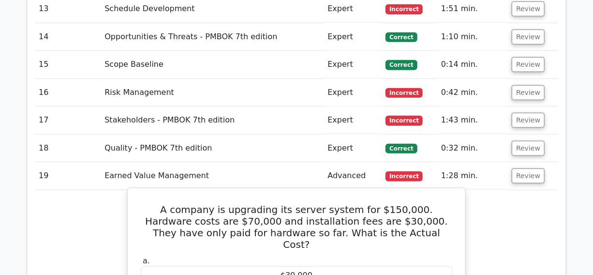
scroll to position [2024, 0]
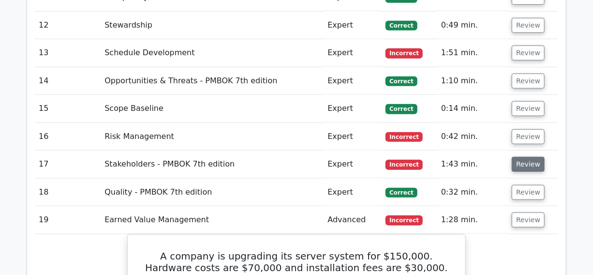
click at [527, 157] on button "Review" at bounding box center [528, 164] width 33 height 15
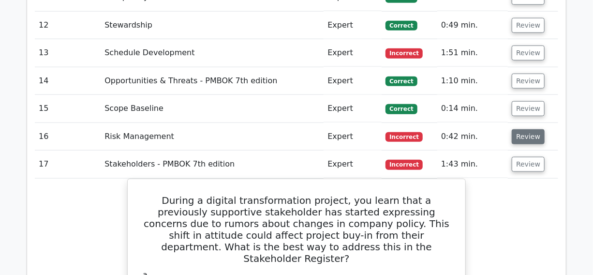
click at [528, 129] on button "Review" at bounding box center [528, 136] width 33 height 15
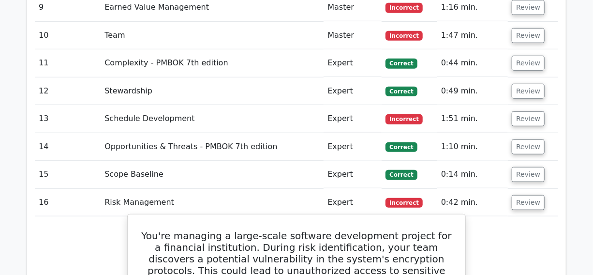
scroll to position [1936, 0]
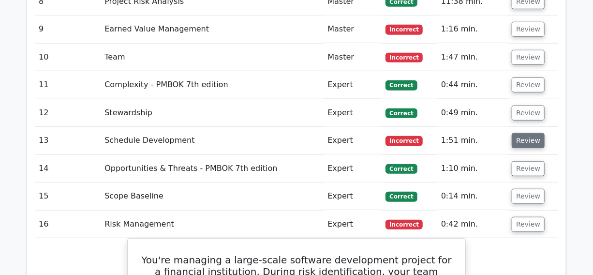
click at [526, 133] on button "Review" at bounding box center [528, 140] width 33 height 15
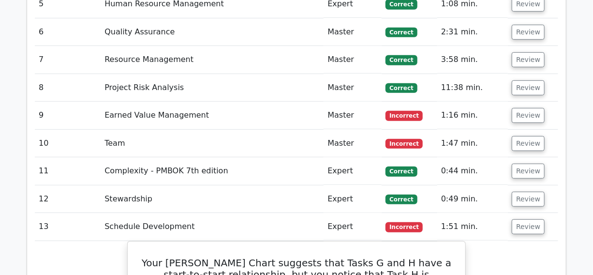
scroll to position [1848, 0]
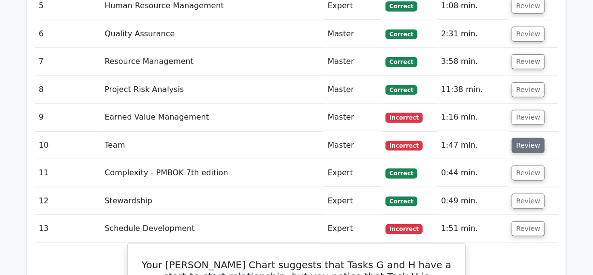
click at [524, 138] on button "Review" at bounding box center [528, 145] width 33 height 15
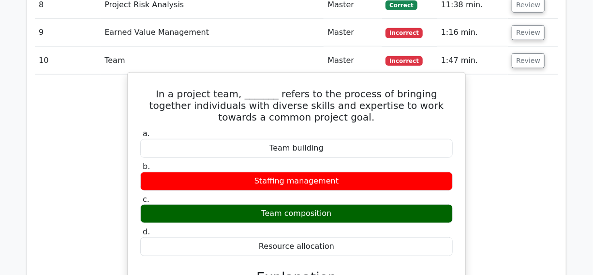
scroll to position [1936, 0]
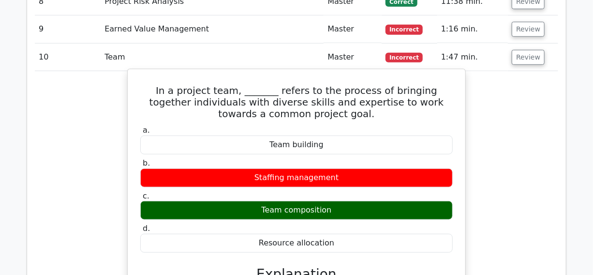
drag, startPoint x: 148, startPoint y: 33, endPoint x: 336, endPoint y: 189, distance: 244.8
copy div "In a project team, _______ refers to the process of bringing together individua…"
click at [229, 168] on div "Staffing management" at bounding box center [296, 177] width 313 height 19
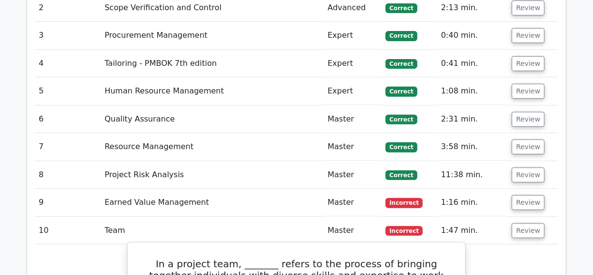
scroll to position [1760, 0]
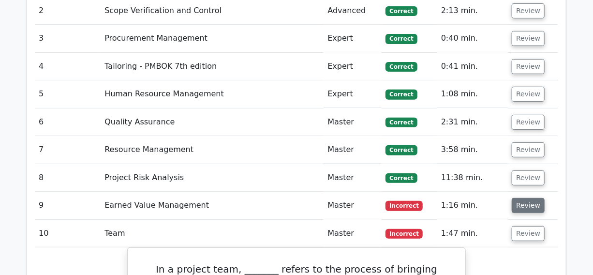
click at [520, 198] on button "Review" at bounding box center [528, 205] width 33 height 15
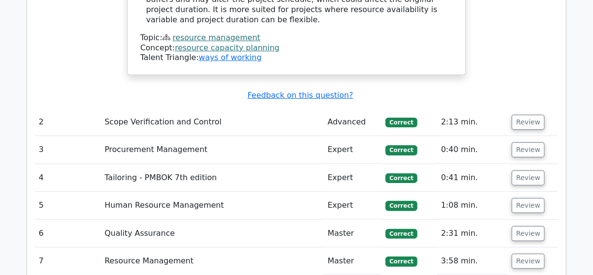
scroll to position [1672, 0]
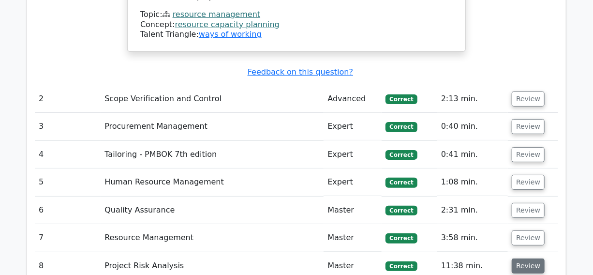
click at [523, 258] on button "Review" at bounding box center [528, 265] width 33 height 15
drag, startPoint x: 523, startPoint y: 180, endPoint x: 525, endPoint y: 158, distance: 21.4
click at [523, 230] on button "Review" at bounding box center [528, 237] width 33 height 15
click at [525, 203] on button "Review" at bounding box center [528, 210] width 33 height 15
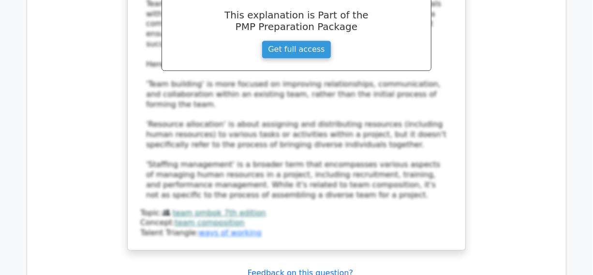
scroll to position [4180, 0]
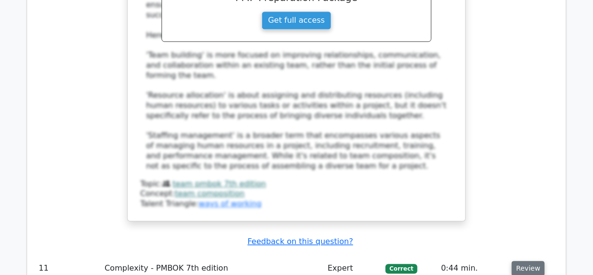
click at [521, 261] on button "Review" at bounding box center [528, 268] width 33 height 15
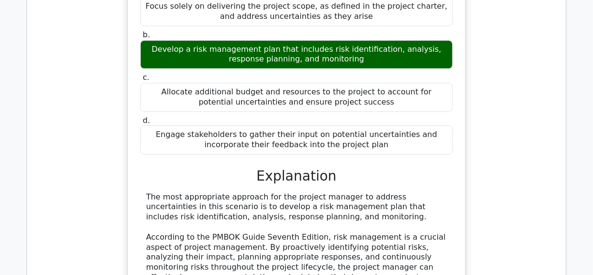
scroll to position [4753, 0]
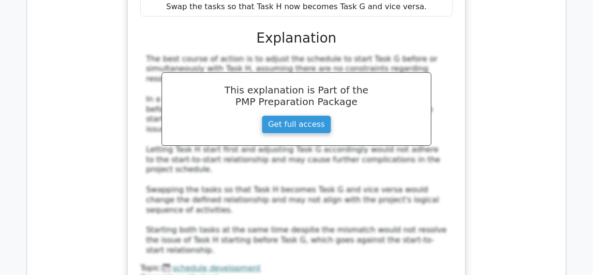
scroll to position [6117, 0]
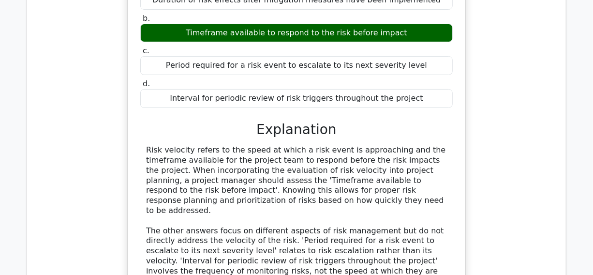
scroll to position [6557, 0]
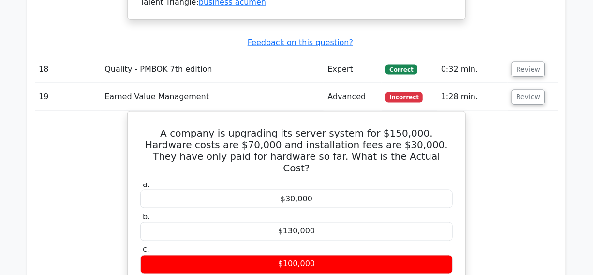
scroll to position [8757, 0]
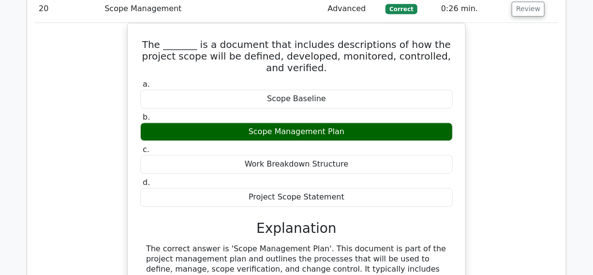
scroll to position [9285, 0]
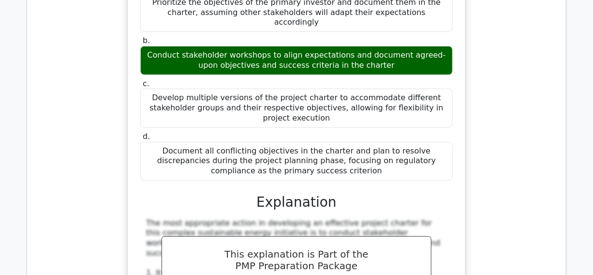
scroll to position [10077, 0]
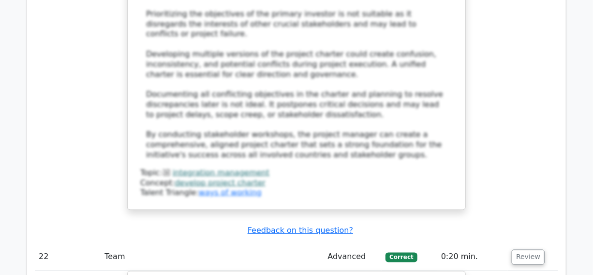
scroll to position [10473, 0]
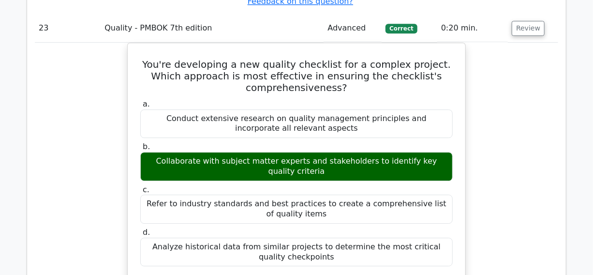
scroll to position [11089, 0]
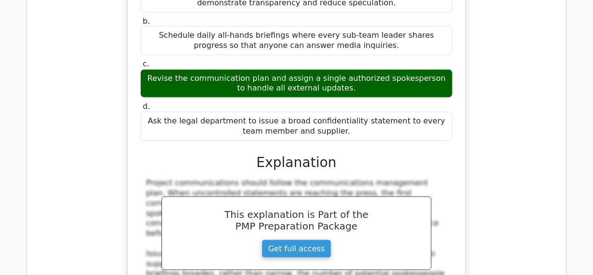
scroll to position [11894, 0]
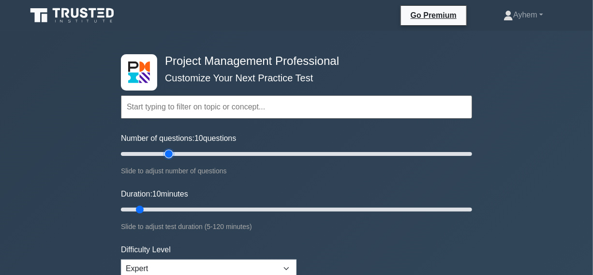
type input "30"
click at [168, 153] on input "Number of questions: 10 questions" at bounding box center [296, 154] width 351 height 12
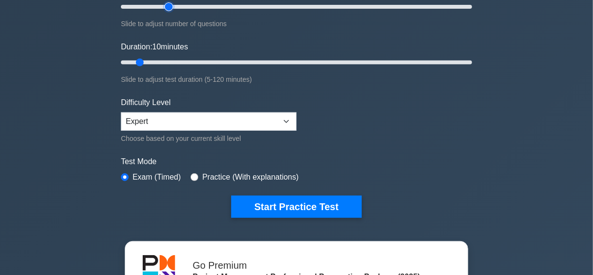
scroll to position [132, 0]
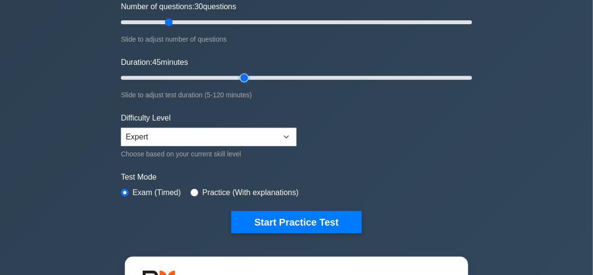
click at [239, 72] on input "Duration: 45 minutes" at bounding box center [296, 78] width 351 height 12
click at [250, 77] on input "Duration: 45 minutes" at bounding box center [296, 78] width 351 height 12
type input "50"
click at [253, 77] on input "Duration: 45 minutes" at bounding box center [296, 78] width 351 height 12
click at [383, 126] on form "Topics Scope Management Time Management Cost Management Quality Management Risk…" at bounding box center [296, 83] width 351 height 299
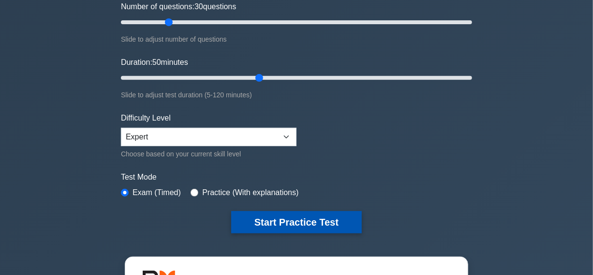
click at [283, 220] on button "Start Practice Test" at bounding box center [296, 222] width 131 height 22
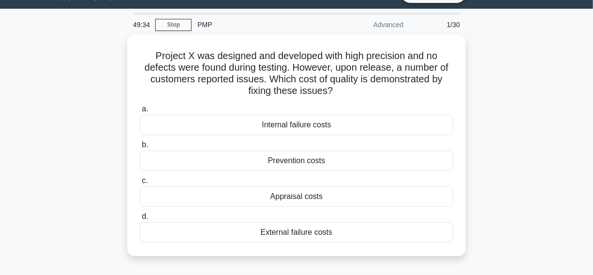
scroll to position [44, 0]
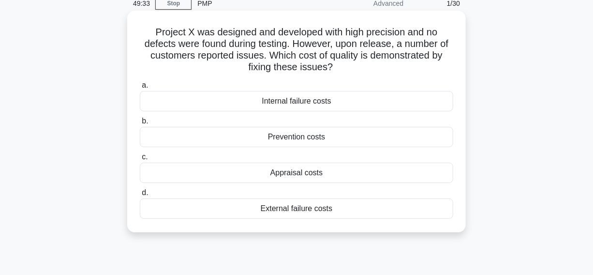
click at [222, 208] on div "External failure costs" at bounding box center [297, 208] width 314 height 20
click at [140, 196] on input "d. External failure costs" at bounding box center [140, 193] width 0 height 6
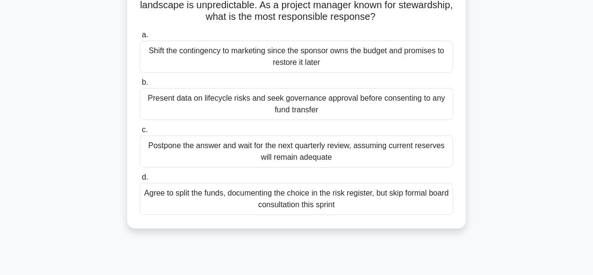
scroll to position [132, 0]
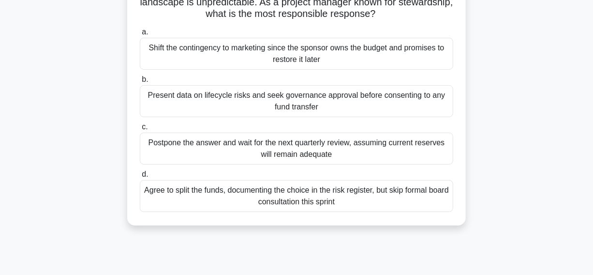
click at [173, 103] on div "Present data on lifecycle risks and seek governance approval before consenting …" at bounding box center [297, 101] width 314 height 32
click at [140, 83] on input "b. Present data on lifecycle risks and seek governance approval before consenti…" at bounding box center [140, 79] width 0 height 6
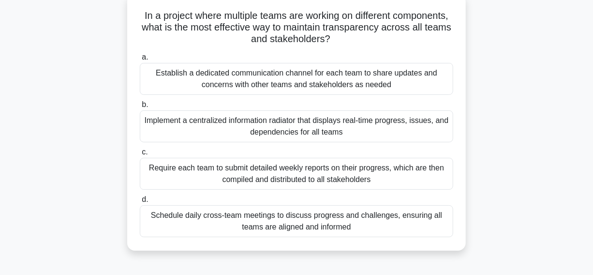
scroll to position [63, 0]
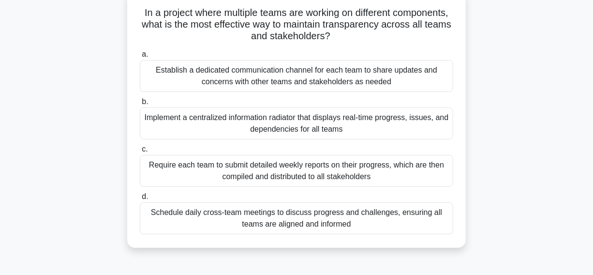
drag, startPoint x: 160, startPoint y: 10, endPoint x: 273, endPoint y: 34, distance: 115.9
click at [412, 237] on div "In a project where multiple teams are working on different components, what is …" at bounding box center [296, 119] width 331 height 249
copy div "In a project where multiple teams are working on different components, what is …"
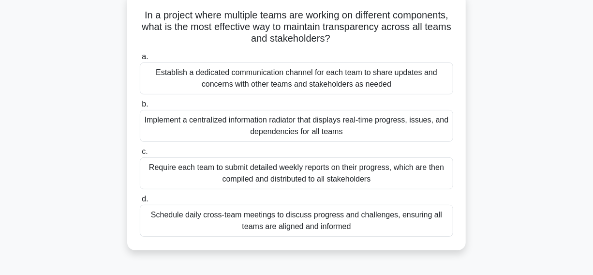
click at [512, 27] on div "In a project where multiple teams are working on different components, what is …" at bounding box center [297, 128] width 552 height 268
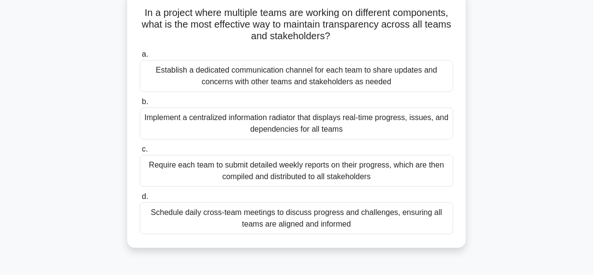
click at [201, 129] on div "Implement a centralized information radiator that displays real-time progress, …" at bounding box center [297, 123] width 314 height 32
click at [140, 105] on input "b. Implement a centralized information radiator that displays real-time progres…" at bounding box center [140, 102] width 0 height 6
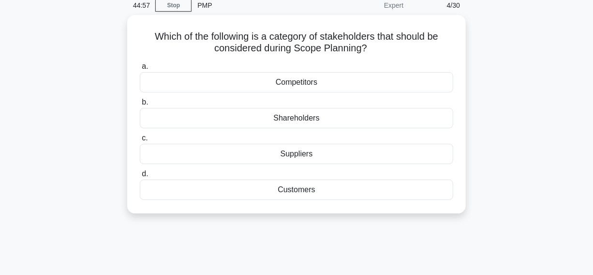
scroll to position [44, 0]
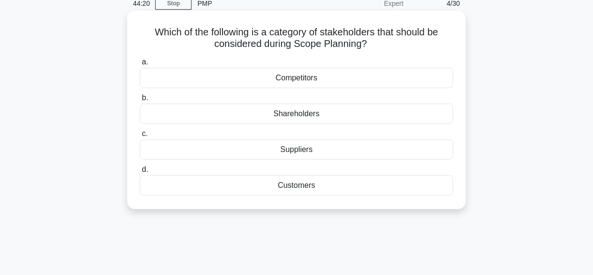
drag, startPoint x: 150, startPoint y: 34, endPoint x: 320, endPoint y: 152, distance: 207.6
click at [368, 190] on div "Which of the following is a category of stakeholders that should be considered …" at bounding box center [296, 110] width 331 height 191
copy div "Which of the following is a category of stakeholders that should be considered …"
click at [379, 43] on icon ".spinner_0XTQ{transform-origin:center;animation:spinner_y6GP .75s linear infini…" at bounding box center [373, 45] width 12 height 12
click at [269, 189] on div "Customers" at bounding box center [297, 185] width 314 height 20
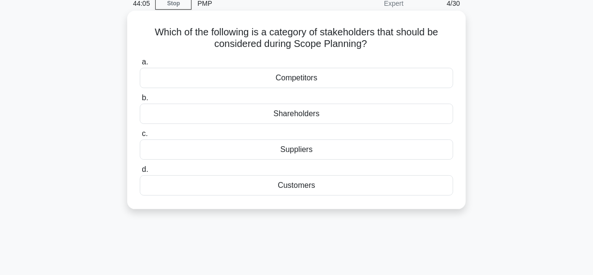
click at [140, 173] on input "d. Customers" at bounding box center [140, 170] width 0 height 6
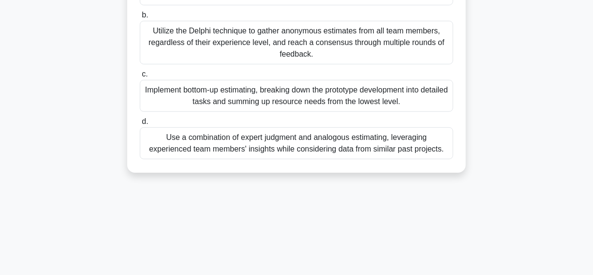
scroll to position [220, 0]
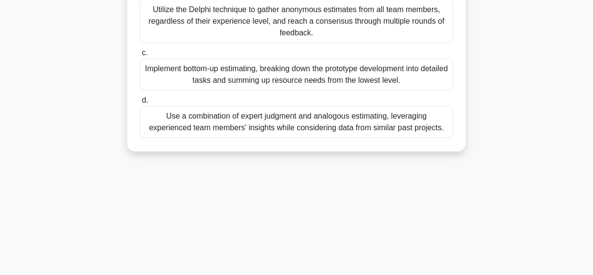
click at [156, 88] on div "Implement bottom-up estimating, breaking down the prototype development into de…" at bounding box center [297, 75] width 314 height 32
click at [140, 56] on input "c. Implement bottom-up estimating, breaking down the prototype development into…" at bounding box center [140, 53] width 0 height 6
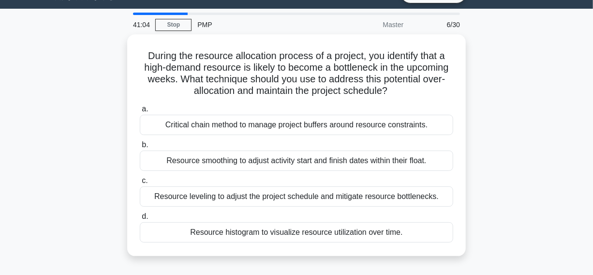
scroll to position [44, 0]
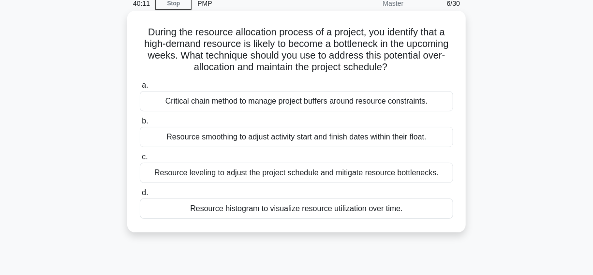
click at [145, 136] on div "Resource smoothing to adjust activity start and finish dates within their float." at bounding box center [297, 137] width 314 height 20
click at [140, 124] on input "b. Resource smoothing to adjust activity start and finish dates within their fl…" at bounding box center [140, 121] width 0 height 6
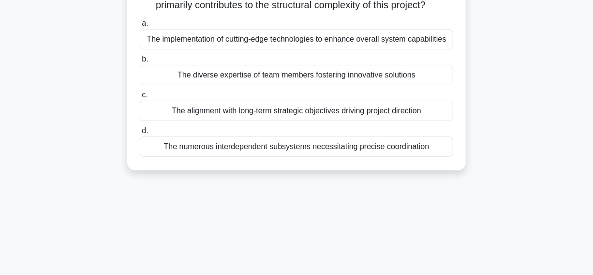
scroll to position [132, 0]
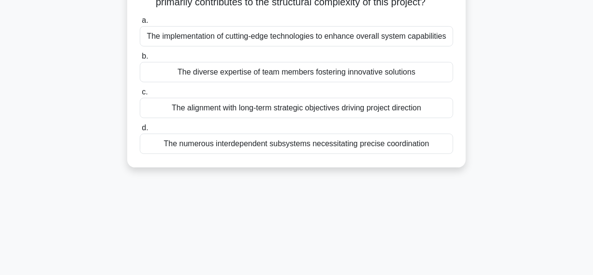
click at [158, 154] on div "The numerous interdependent subsystems necessitating precise coordination" at bounding box center [297, 144] width 314 height 20
click at [140, 131] on input "d. The numerous interdependent subsystems necessitating precise coordination" at bounding box center [140, 128] width 0 height 6
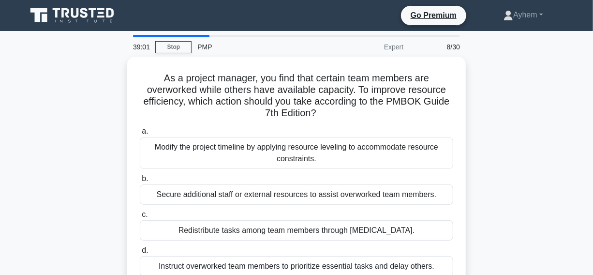
scroll to position [44, 0]
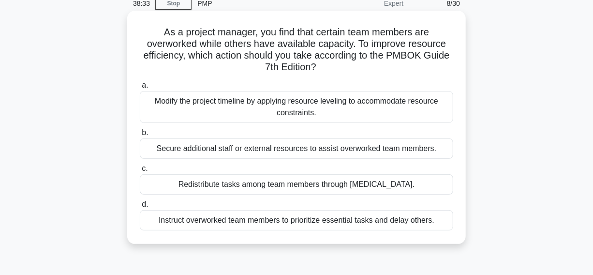
click at [206, 116] on div "Modify the project timeline by applying resource leveling to accommodate resour…" at bounding box center [297, 107] width 314 height 32
click at [140, 89] on input "a. Modify the project timeline by applying resource leveling to accommodate res…" at bounding box center [140, 85] width 0 height 6
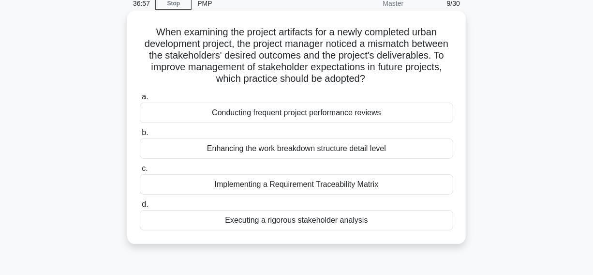
click at [191, 184] on div "Implementing a Requirement Traceability Matrix" at bounding box center [297, 184] width 314 height 20
click at [140, 172] on input "c. Implementing a Requirement Traceability Matrix" at bounding box center [140, 169] width 0 height 6
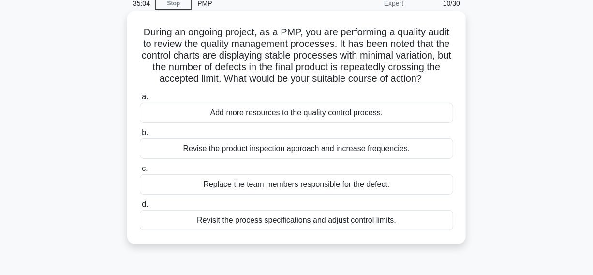
drag, startPoint x: 150, startPoint y: 33, endPoint x: 344, endPoint y: 146, distance: 224.3
click at [411, 240] on div "During an ongoing project, as a PMP, you are performing a quality audit to revi…" at bounding box center [296, 128] width 331 height 226
copy div "During an ongoing project, as a PMP, you are performing a quality audit to revi…"
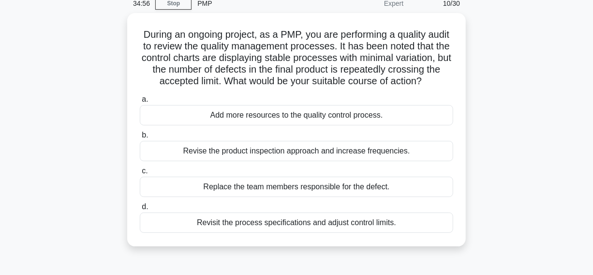
click at [505, 58] on div "During an ongoing project, as a PMP, you are performing a quality audit to revi…" at bounding box center [297, 135] width 552 height 245
click at [523, 46] on div "During an ongoing project, as a PMP, you are performing a quality audit to revi…" at bounding box center [297, 135] width 552 height 245
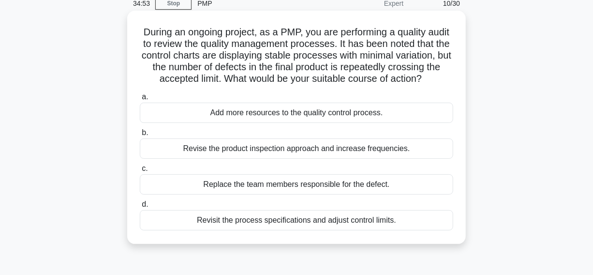
click at [181, 230] on div "Revisit the process specifications and adjust control limits." at bounding box center [297, 220] width 314 height 20
click at [140, 208] on input "d. Revisit the process specifications and adjust control limits." at bounding box center [140, 204] width 0 height 6
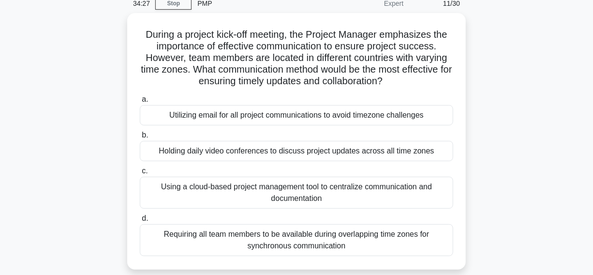
scroll to position [88, 0]
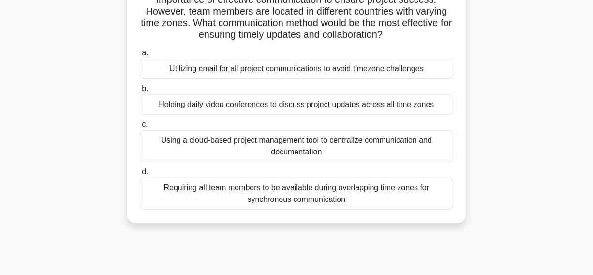
click at [168, 157] on div "Using a cloud-based project management tool to centralize communication and doc…" at bounding box center [297, 146] width 314 height 32
click at [140, 128] on input "c. Using a cloud-based project management tool to centralize communication and …" at bounding box center [140, 125] width 0 height 6
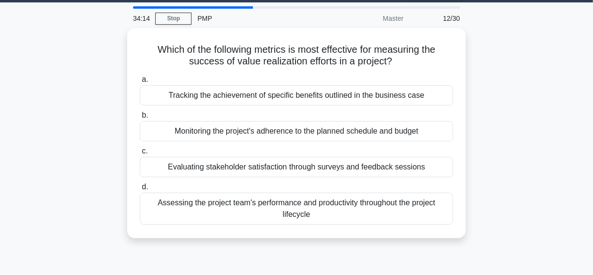
scroll to position [44, 0]
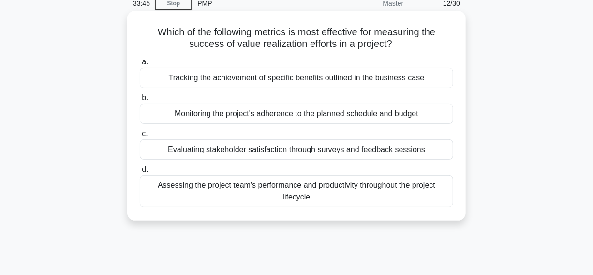
click at [159, 81] on div "Tracking the achievement of specific benefits outlined in the business case" at bounding box center [297, 78] width 314 height 20
click at [140, 65] on input "a. Tracking the achievement of specific benefits outlined in the business case" at bounding box center [140, 62] width 0 height 6
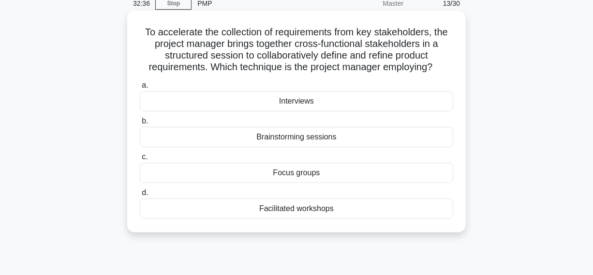
click at [219, 212] on div "Facilitated workshops" at bounding box center [297, 208] width 314 height 20
click at [140, 196] on input "d. Facilitated workshops" at bounding box center [140, 193] width 0 height 6
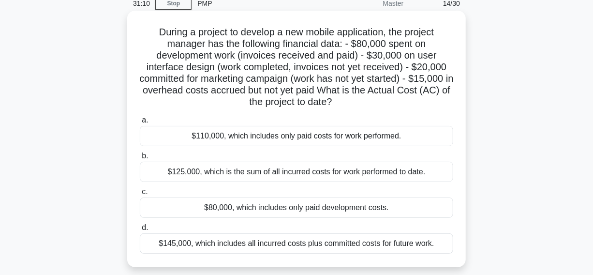
click at [171, 213] on div "$80,000, which includes only paid development costs." at bounding box center [297, 207] width 314 height 20
click at [140, 195] on input "c. $80,000, which includes only paid development costs." at bounding box center [140, 192] width 0 height 6
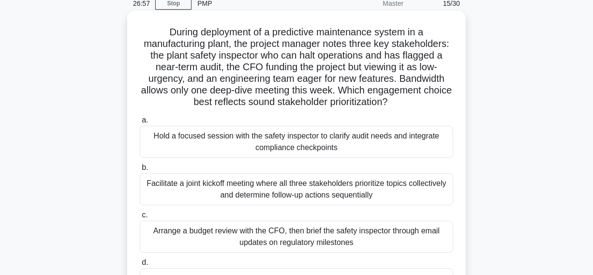
click at [172, 149] on div "Hold a focused session with the safety inspector to clarify audit needs and int…" at bounding box center [297, 142] width 314 height 32
click at [140, 123] on input "a. Hold a focused session with the safety inspector to clarify audit needs and …" at bounding box center [140, 120] width 0 height 6
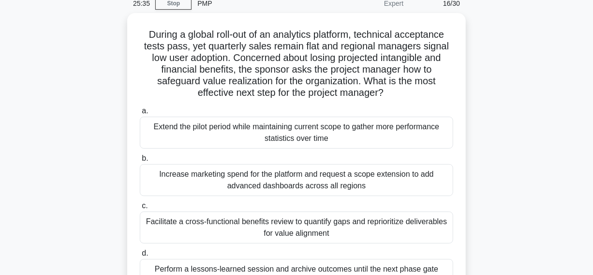
scroll to position [88, 0]
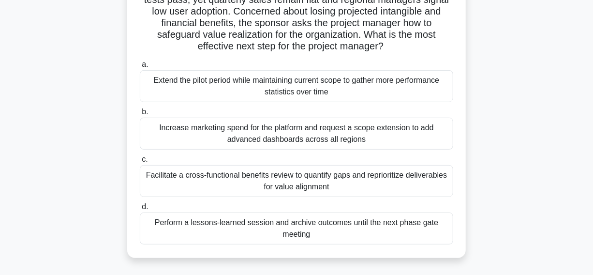
click at [184, 180] on div "Facilitate a cross-functional benefits review to quantify gaps and reprioritize…" at bounding box center [297, 181] width 314 height 32
click at [140, 163] on input "c. Facilitate a cross-functional benefits review to quantify gaps and repriorit…" at bounding box center [140, 159] width 0 height 6
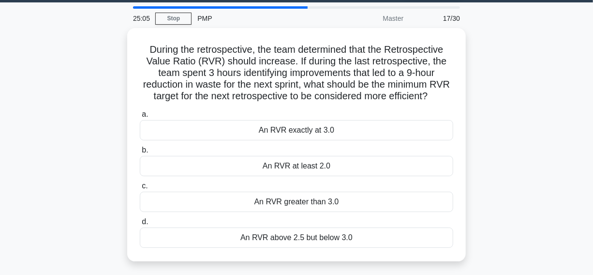
scroll to position [44, 0]
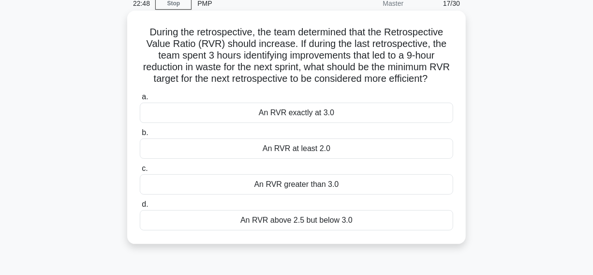
drag, startPoint x: 146, startPoint y: 31, endPoint x: 363, endPoint y: 204, distance: 277.0
click at [379, 229] on div "During the retrospective, the team determined that the Retrospective Value Rati…" at bounding box center [296, 128] width 331 height 226
copy div "During the retrospective, the team determined that the Retrospective Value Rati…"
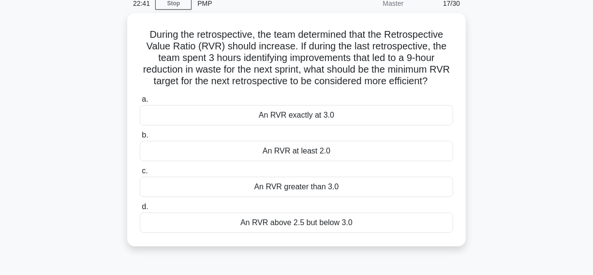
click at [513, 39] on div "During the retrospective, the team determined that the Retrospective Value Rati…" at bounding box center [297, 135] width 552 height 245
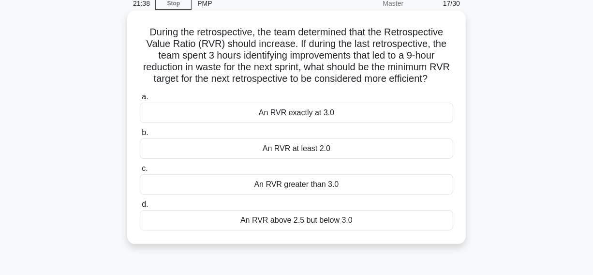
click at [223, 195] on div "An RVR greater than 3.0" at bounding box center [297, 184] width 314 height 20
click at [140, 172] on input "c. An RVR greater than 3.0" at bounding box center [140, 169] width 0 height 6
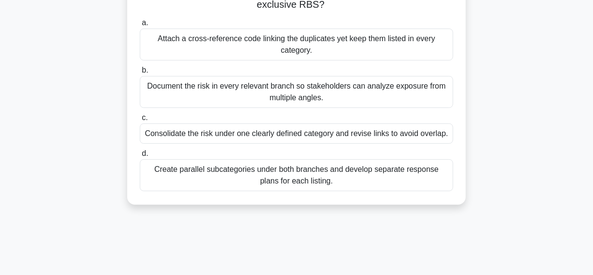
scroll to position [176, 0]
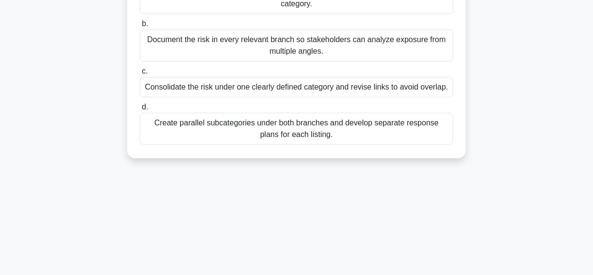
click at [178, 87] on div "Consolidate the risk under one clearly defined category and revise links to avo…" at bounding box center [297, 87] width 314 height 20
click at [140, 75] on input "c. Consolidate the risk under one clearly defined category and revise links to …" at bounding box center [140, 71] width 0 height 6
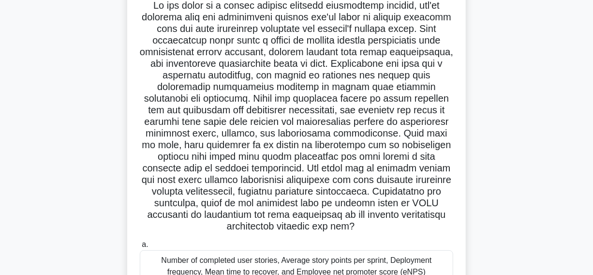
scroll to position [88, 0]
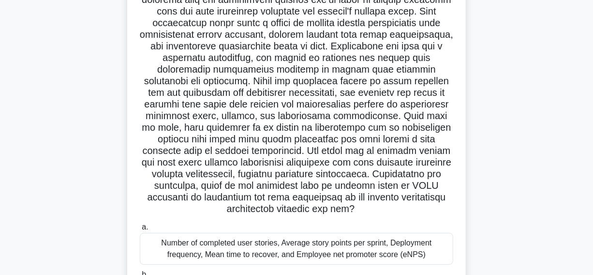
click at [255, 174] on h5 ".spinner_0XTQ{transform-origin:center;animation:spinner_y6GP .75s linear infini…" at bounding box center [297, 98] width 316 height 233
copy h5 "trajectories"
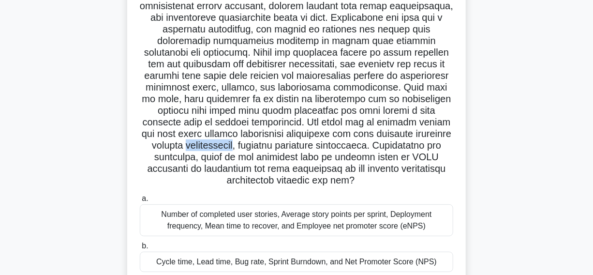
scroll to position [132, 0]
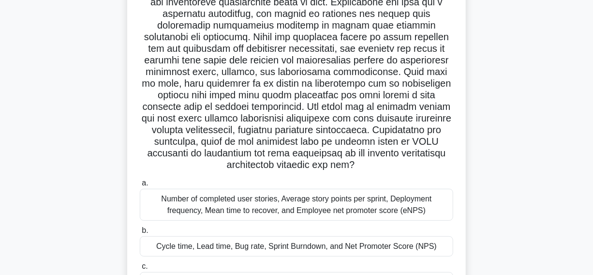
click at [273, 99] on h5 ".spinner_0XTQ{transform-origin:center;animation:spinner_y6GP .75s linear infini…" at bounding box center [297, 54] width 316 height 233
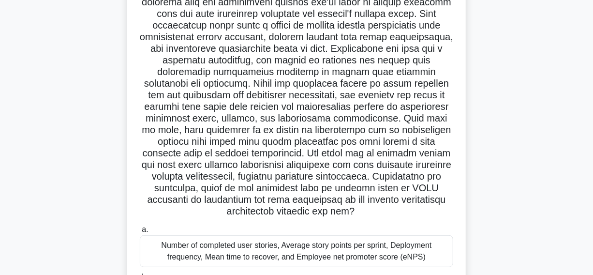
scroll to position [220, 0]
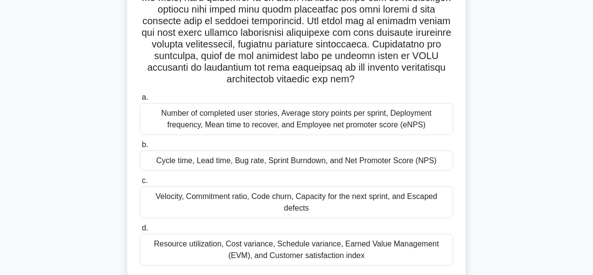
click at [163, 119] on div "Number of completed user stories, Average story points per sprint, Deployment f…" at bounding box center [297, 119] width 314 height 32
click at [140, 101] on input "a. Number of completed user stories, Average story points per sprint, Deploymen…" at bounding box center [140, 97] width 0 height 6
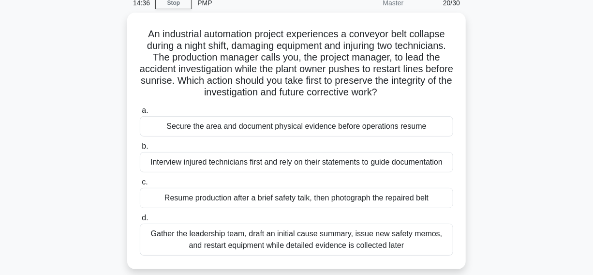
scroll to position [44, 0]
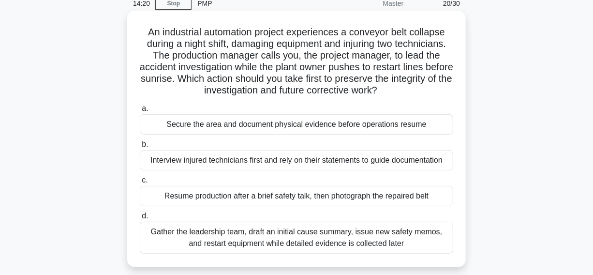
click at [152, 129] on div "Secure the area and document physical evidence before operations resume" at bounding box center [297, 124] width 314 height 20
click at [140, 112] on input "a. Secure the area and document physical evidence before operations resume" at bounding box center [140, 109] width 0 height 6
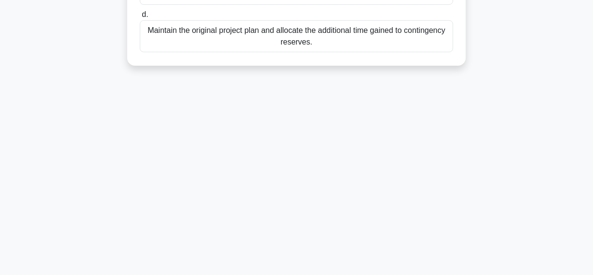
drag, startPoint x: 137, startPoint y: 32, endPoint x: 334, endPoint y: 224, distance: 274.9
click at [426, 274] on html "Go Premium Ayhem" at bounding box center [296, 14] width 593 height 523
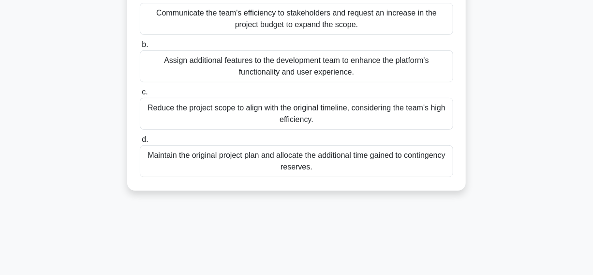
scroll to position [28, 0]
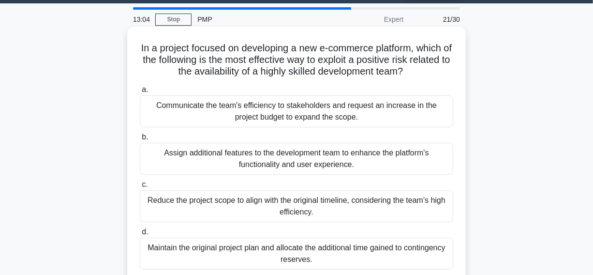
copy div "In a project focused on developing a new e-commerce platform, which of the foll…"
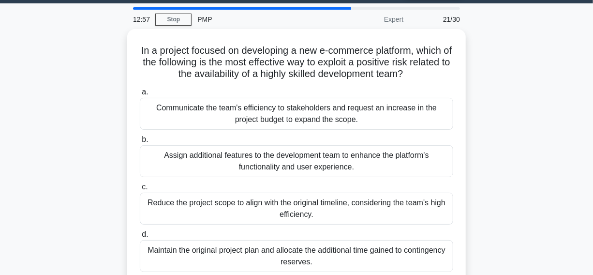
click at [523, 59] on div "In a project focused on developing a new e-commerce platform, which of the foll…" at bounding box center [297, 163] width 552 height 268
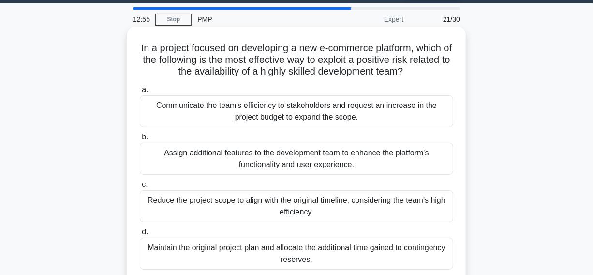
click at [198, 160] on div "Assign additional features to the development team to enhance the platform's fu…" at bounding box center [297, 159] width 314 height 32
click at [140, 140] on input "b. Assign additional features to the development team to enhance the platform's…" at bounding box center [140, 137] width 0 height 6
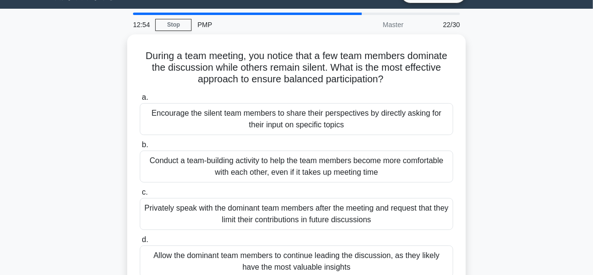
scroll to position [44, 0]
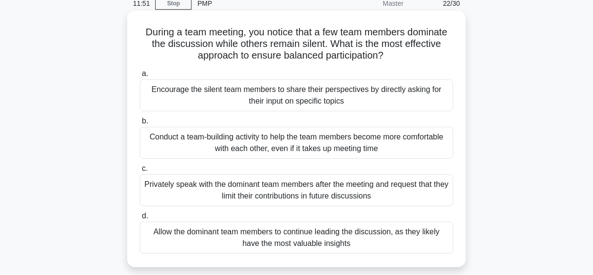
click at [176, 102] on div "Encourage the silent team members to share their perspectives by directly askin…" at bounding box center [297, 95] width 314 height 32
click at [140, 77] on input "a. Encourage the silent team members to share their perspectives by directly as…" at bounding box center [140, 74] width 0 height 6
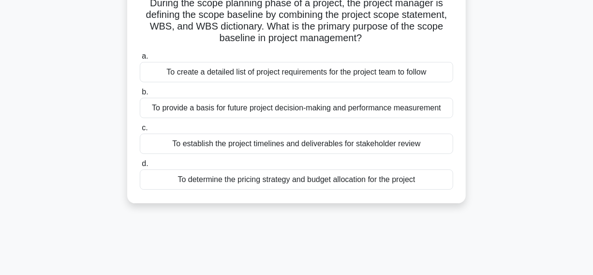
scroll to position [88, 0]
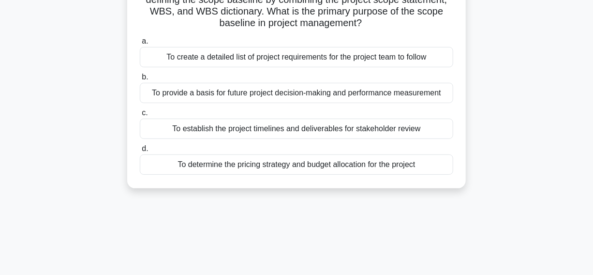
click at [154, 98] on div "To provide a basis for future project decision-making and performance measureme…" at bounding box center [297, 93] width 314 height 20
click at [140, 80] on input "b. To provide a basis for future project decision-making and performance measur…" at bounding box center [140, 77] width 0 height 6
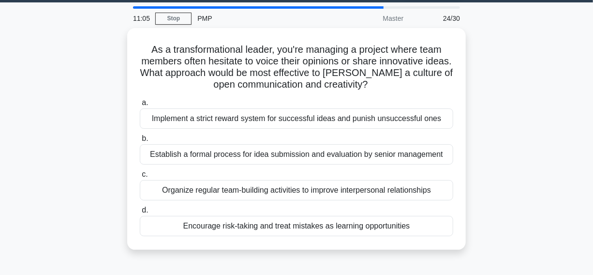
scroll to position [44, 0]
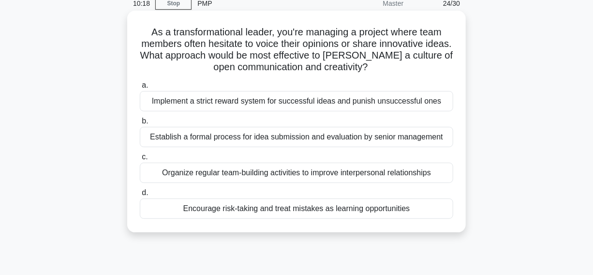
click at [167, 210] on div "Encourage risk-taking and treat mistakes as learning opportunities" at bounding box center [297, 208] width 314 height 20
click at [140, 196] on input "d. Encourage risk-taking and treat mistakes as learning opportunities" at bounding box center [140, 193] width 0 height 6
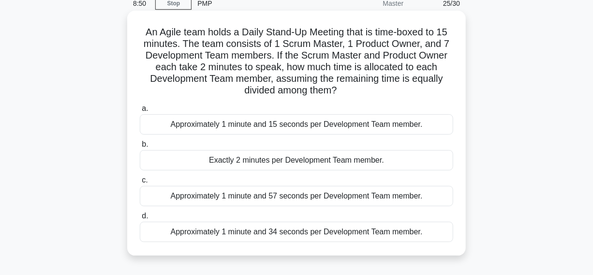
click at [152, 197] on div "Approximately 1 minute and 57 seconds per Development Team member." at bounding box center [297, 196] width 314 height 20
click at [140, 183] on input "c. Approximately 1 minute and 57 seconds per Development Team member." at bounding box center [140, 180] width 0 height 6
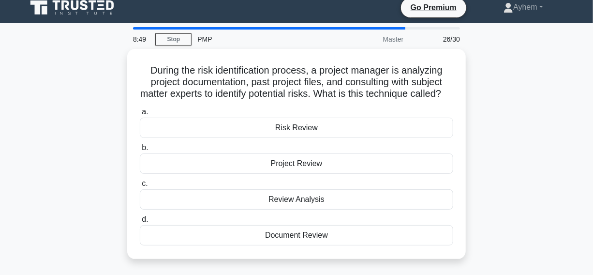
scroll to position [0, 0]
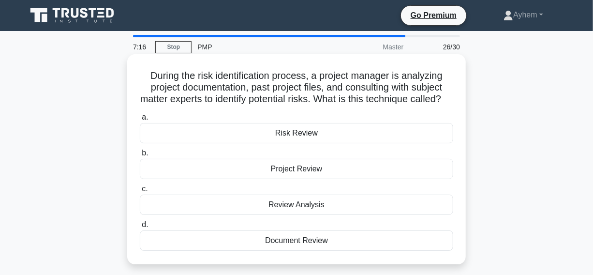
click at [222, 215] on div "Review Analysis" at bounding box center [297, 205] width 314 height 20
click at [140, 192] on input "c. Review Analysis" at bounding box center [140, 189] width 0 height 6
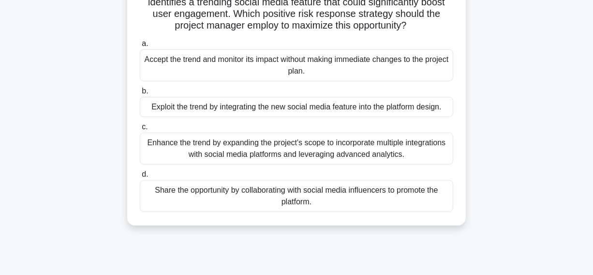
scroll to position [44, 0]
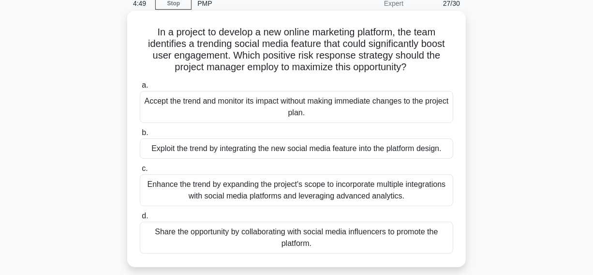
drag, startPoint x: 148, startPoint y: 30, endPoint x: 304, endPoint y: 165, distance: 206.6
click at [381, 246] on div "In a project to develop a new online marketing platform, the team identifies a …" at bounding box center [296, 139] width 331 height 249
copy div "In a project to develop a new online marketing platform, the team identifies a …"
click at [427, 68] on h5 "In a project to develop a new online marketing platform, the team identifies a …" at bounding box center [297, 49] width 316 height 47
click at [146, 152] on div "Exploit the trend by integrating the new social media feature into the platform…" at bounding box center [297, 148] width 314 height 20
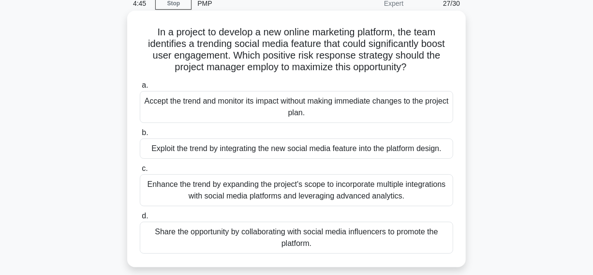
click at [140, 136] on input "b. Exploit the trend by integrating the new social media feature into the platf…" at bounding box center [140, 133] width 0 height 6
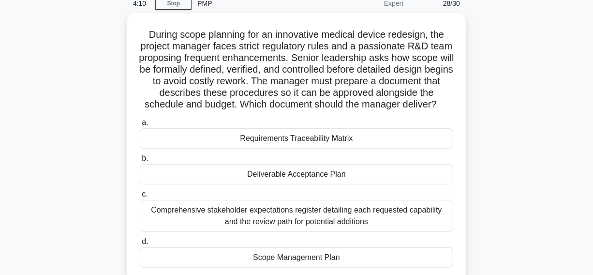
scroll to position [88, 0]
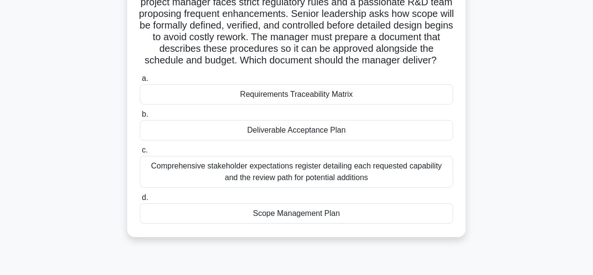
drag, startPoint x: 235, startPoint y: 222, endPoint x: 199, endPoint y: 222, distance: 36.3
click at [235, 221] on div "Scope Management Plan" at bounding box center [297, 213] width 314 height 20
click at [140, 201] on input "d. Scope Management Plan" at bounding box center [140, 198] width 0 height 6
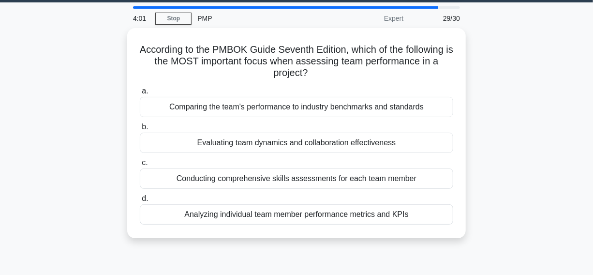
scroll to position [44, 0]
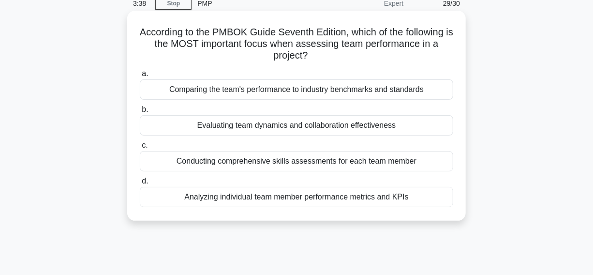
click at [172, 128] on div "Evaluating team dynamics and collaboration effectiveness" at bounding box center [297, 125] width 314 height 20
click at [140, 113] on input "b. Evaluating team dynamics and collaboration effectiveness" at bounding box center [140, 109] width 0 height 6
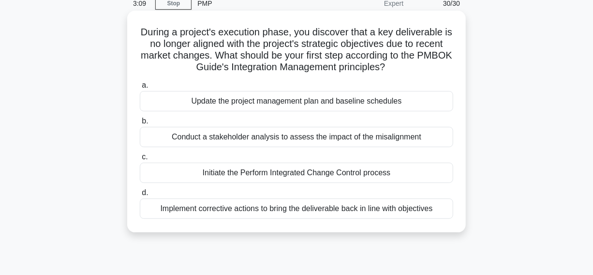
click at [160, 136] on div "Conduct a stakeholder analysis to assess the impact of the misalignment" at bounding box center [297, 137] width 314 height 20
click at [140, 124] on input "b. Conduct a stakeholder analysis to assess the impact of the misalignment" at bounding box center [140, 121] width 0 height 6
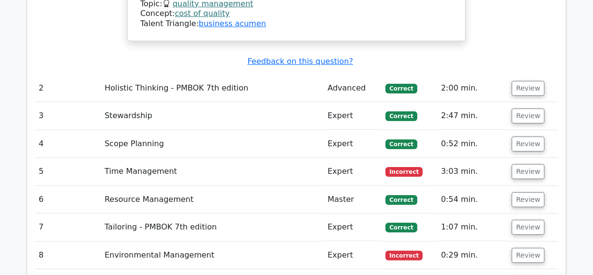
scroll to position [1628, 0]
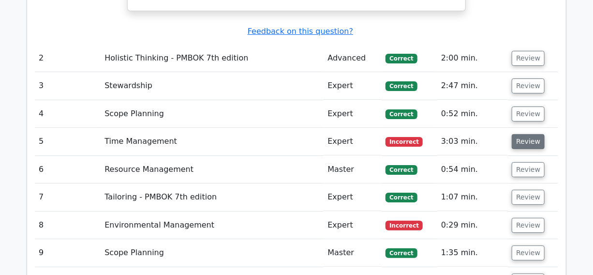
click at [523, 134] on button "Review" at bounding box center [528, 141] width 33 height 15
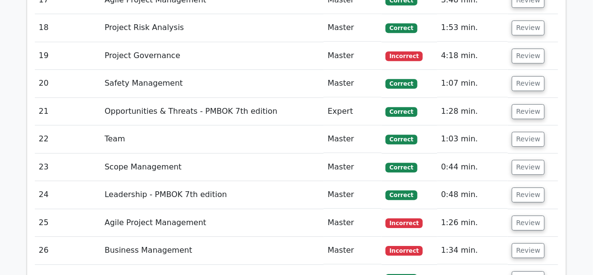
scroll to position [2904, 0]
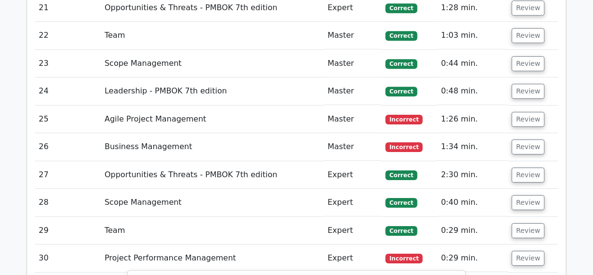
scroll to position [2948, 0]
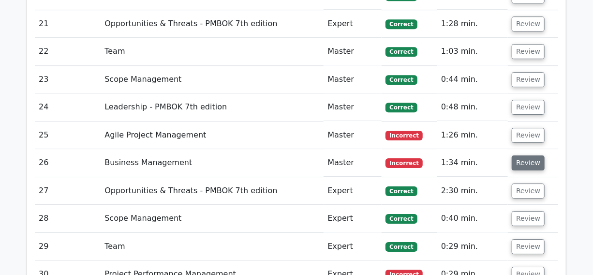
click at [525, 155] on button "Review" at bounding box center [528, 162] width 33 height 15
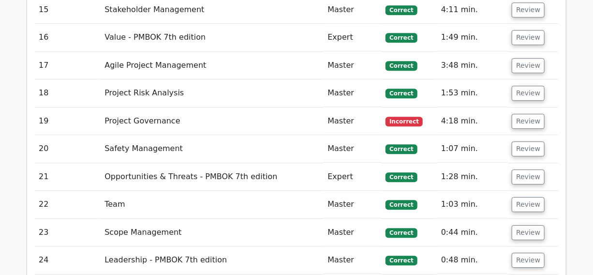
scroll to position [2772, 0]
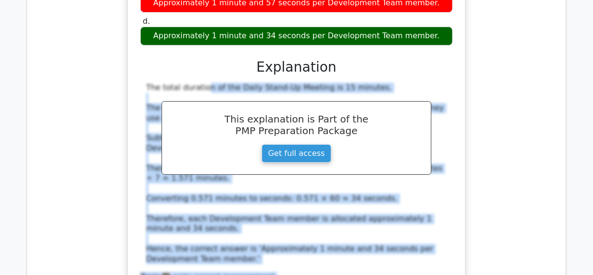
scroll to position [3296, 0]
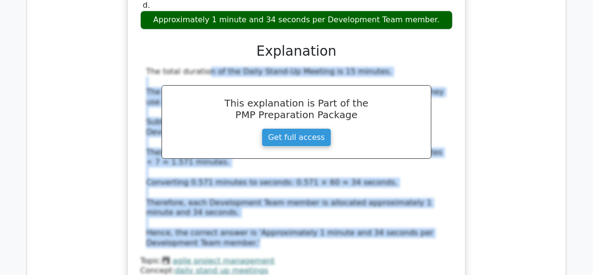
drag, startPoint x: 142, startPoint y: 86, endPoint x: 207, endPoint y: 129, distance: 78.5
click at [207, 129] on div "The total duration of the Daily Stand-Up Meeting is 15 minutes. The Scrum Maste…" at bounding box center [296, 157] width 313 height 181
copy div "The total duration of the Daily Stand-Up Meeting is 15 minutes. The Scrum Maste…"
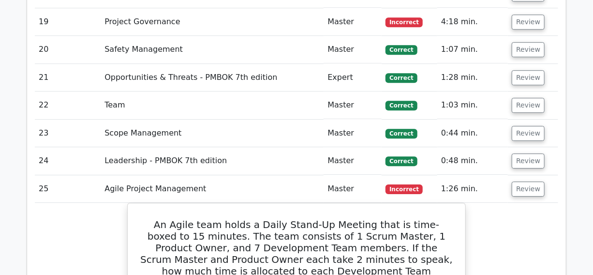
scroll to position [2855, 0]
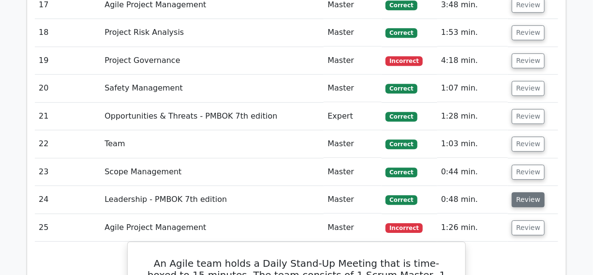
click at [523, 192] on button "Review" at bounding box center [528, 199] width 33 height 15
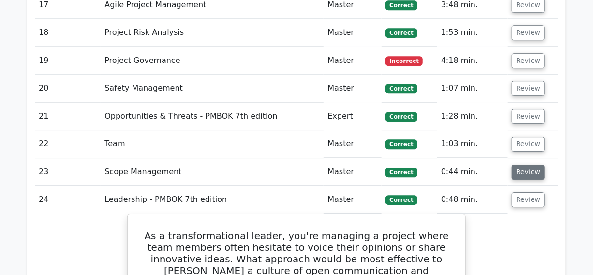
click at [527, 165] on button "Review" at bounding box center [528, 172] width 33 height 15
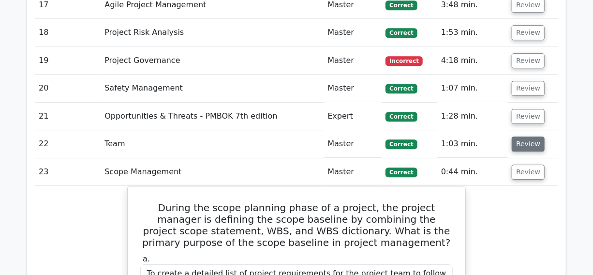
click at [531, 137] on button "Review" at bounding box center [528, 144] width 33 height 15
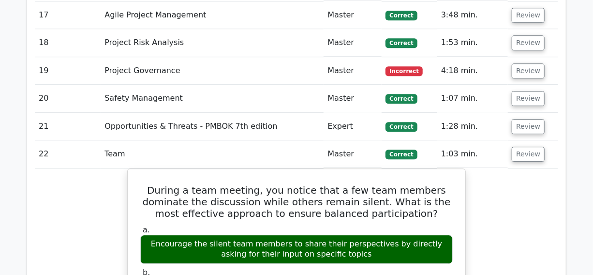
scroll to position [2811, 0]
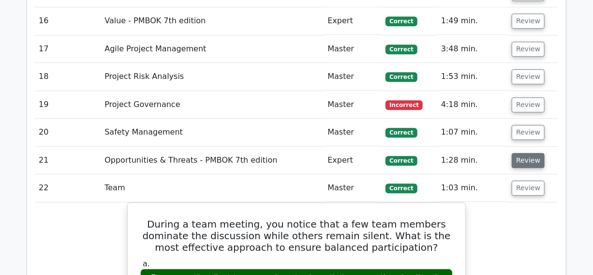
click at [524, 153] on button "Review" at bounding box center [528, 160] width 33 height 15
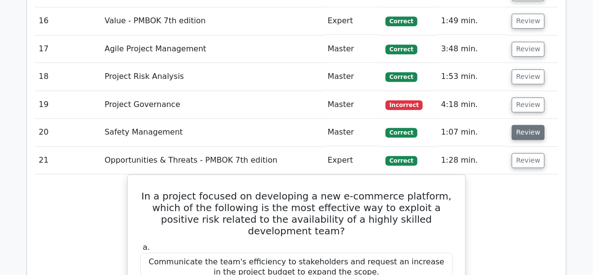
click at [524, 125] on button "Review" at bounding box center [528, 132] width 33 height 15
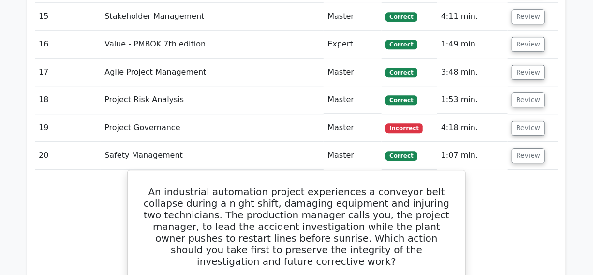
scroll to position [2767, 0]
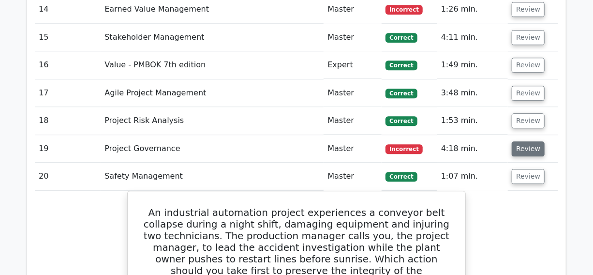
click at [525, 141] on button "Review" at bounding box center [528, 148] width 33 height 15
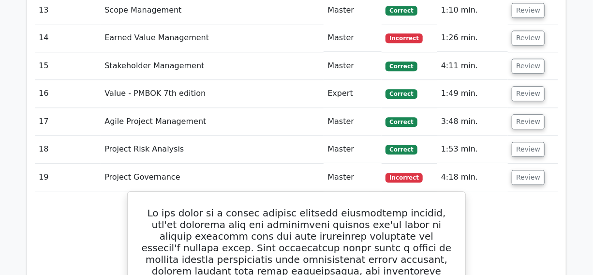
scroll to position [2723, 0]
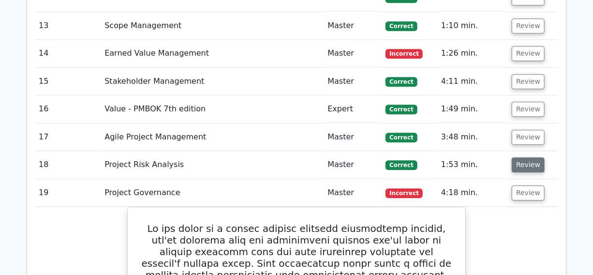
click at [531, 157] on button "Review" at bounding box center [528, 164] width 33 height 15
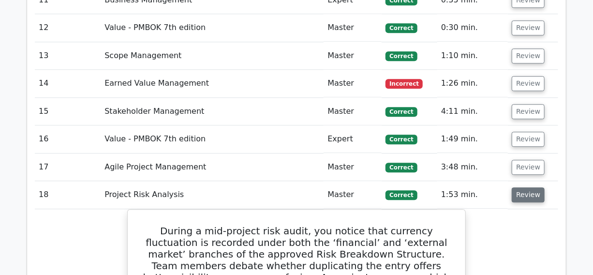
scroll to position [2679, 0]
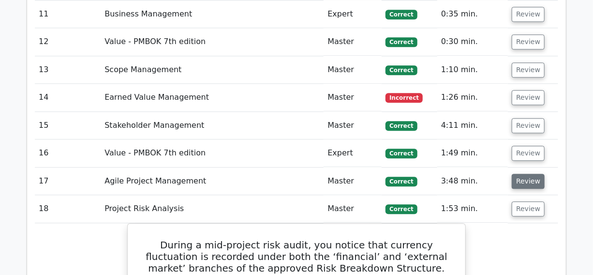
click at [527, 174] on button "Review" at bounding box center [528, 181] width 33 height 15
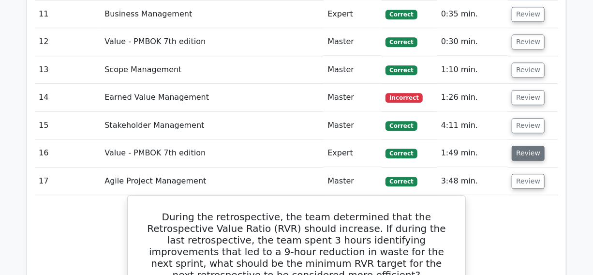
click at [524, 146] on button "Review" at bounding box center [528, 153] width 33 height 15
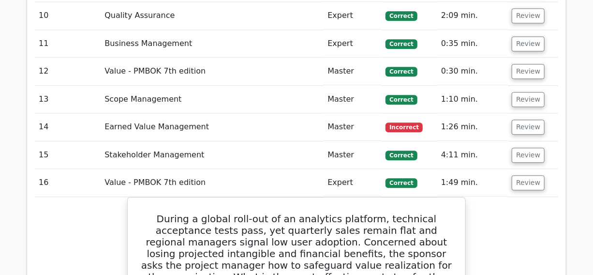
scroll to position [2635, 0]
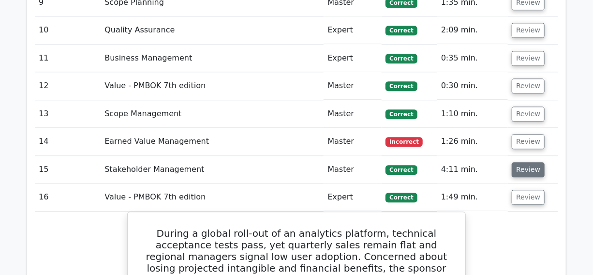
click at [525, 162] on button "Review" at bounding box center [528, 169] width 33 height 15
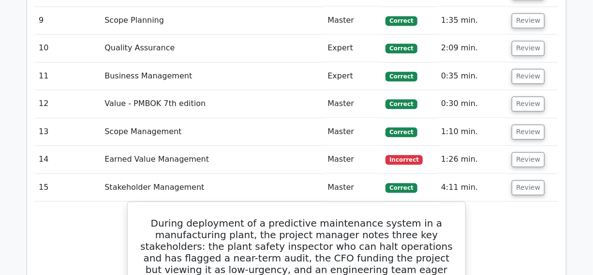
scroll to position [2591, 0]
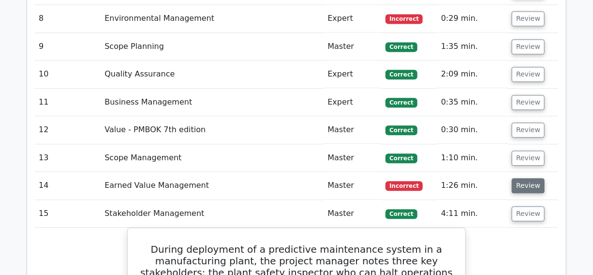
click at [518, 178] on button "Review" at bounding box center [528, 185] width 33 height 15
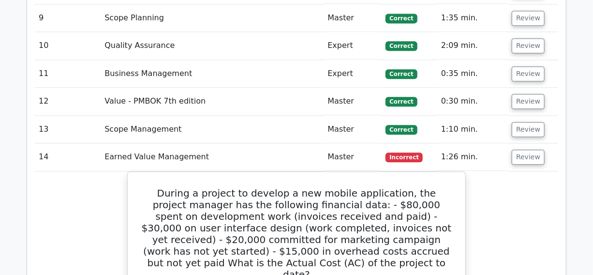
scroll to position [2635, 0]
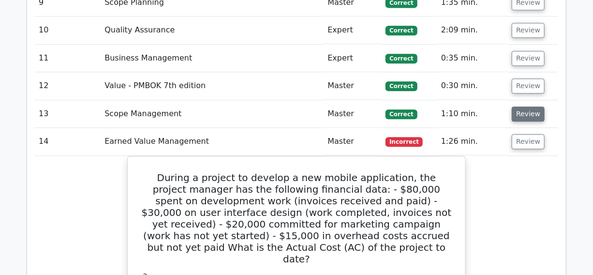
click at [521, 106] on button "Review" at bounding box center [528, 113] width 33 height 15
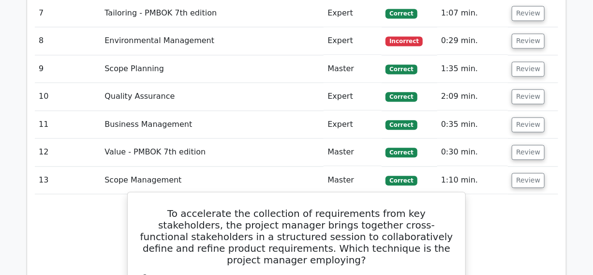
scroll to position [2547, 0]
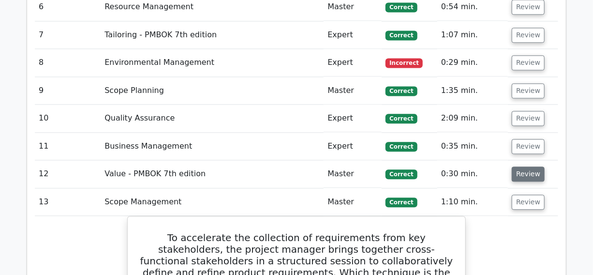
click at [521, 167] on button "Review" at bounding box center [528, 174] width 33 height 15
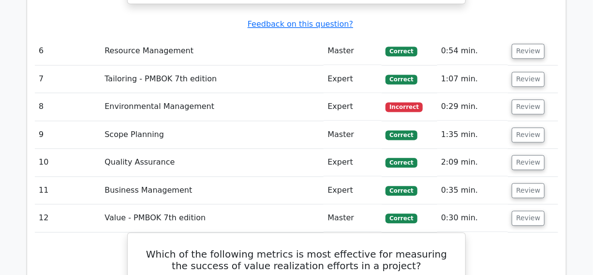
scroll to position [2459, 0]
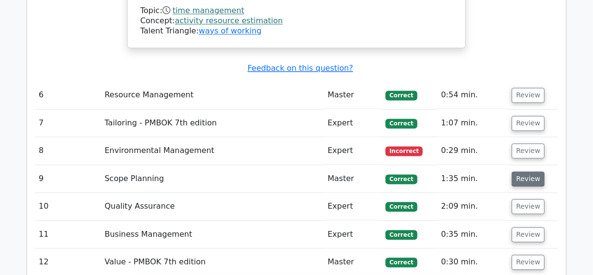
click at [529, 171] on button "Review" at bounding box center [528, 178] width 33 height 15
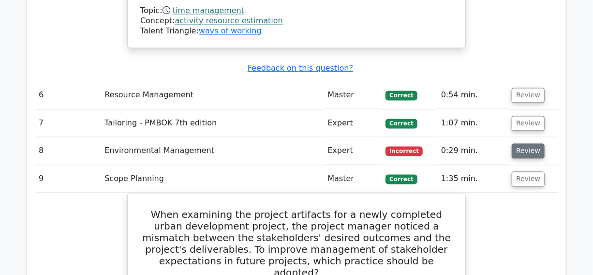
click at [528, 143] on button "Review" at bounding box center [528, 150] width 33 height 15
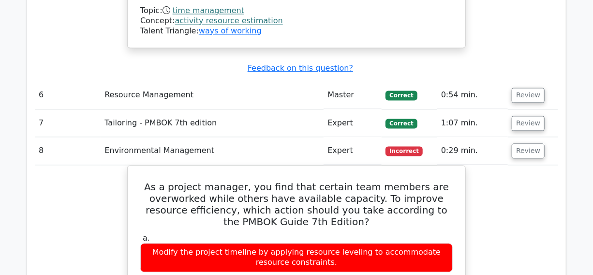
scroll to position [2415, 0]
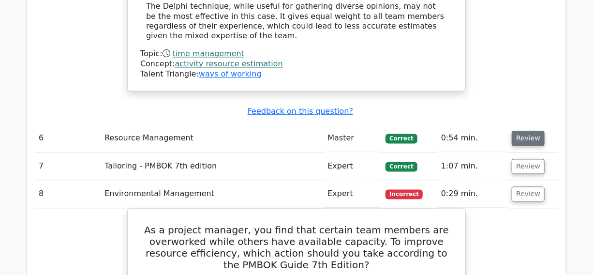
click at [517, 131] on button "Review" at bounding box center [528, 138] width 33 height 15
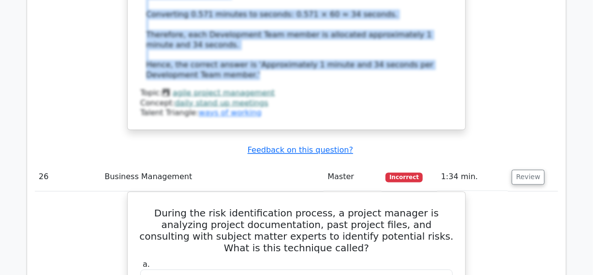
scroll to position [12140, 0]
